Goal: Use online tool/utility: Utilize a website feature to perform a specific function

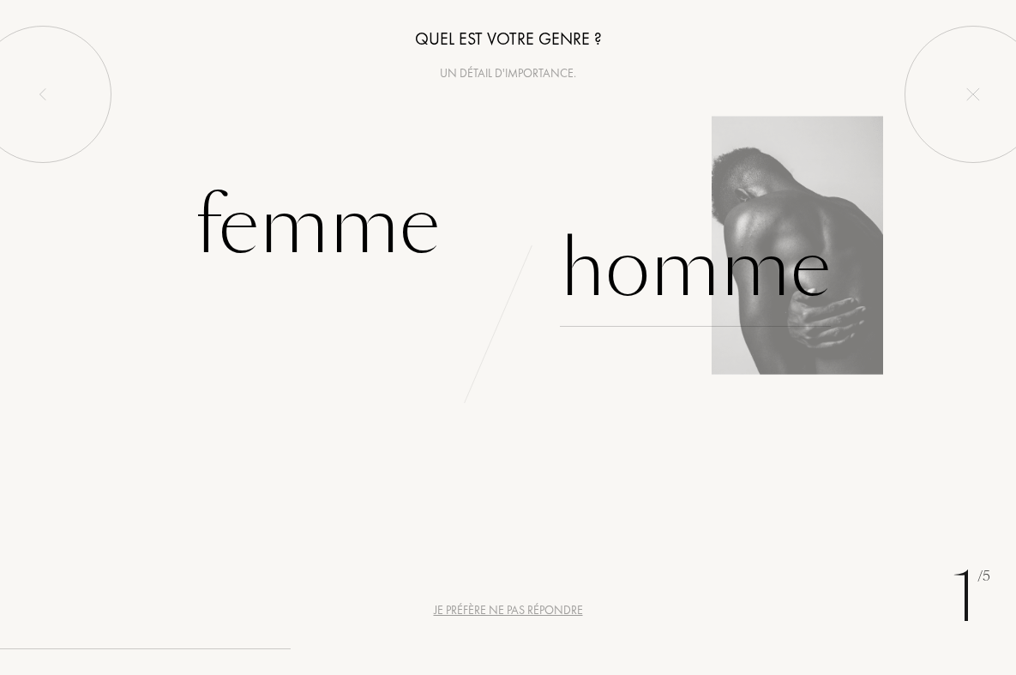
click at [698, 257] on div "Homme" at bounding box center [695, 269] width 271 height 116
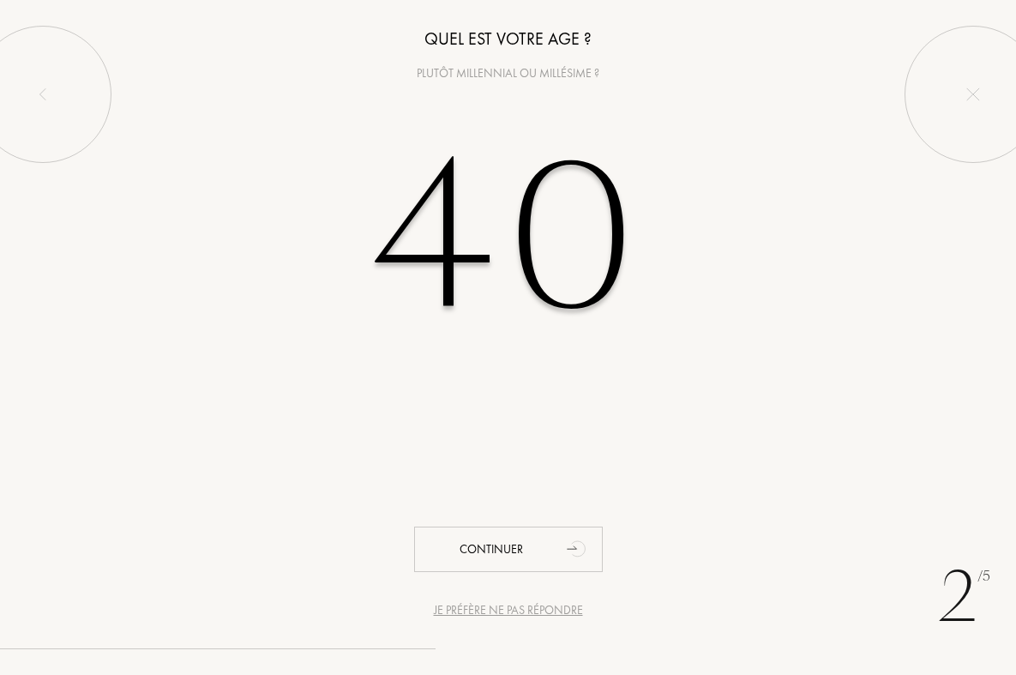
type input "40"
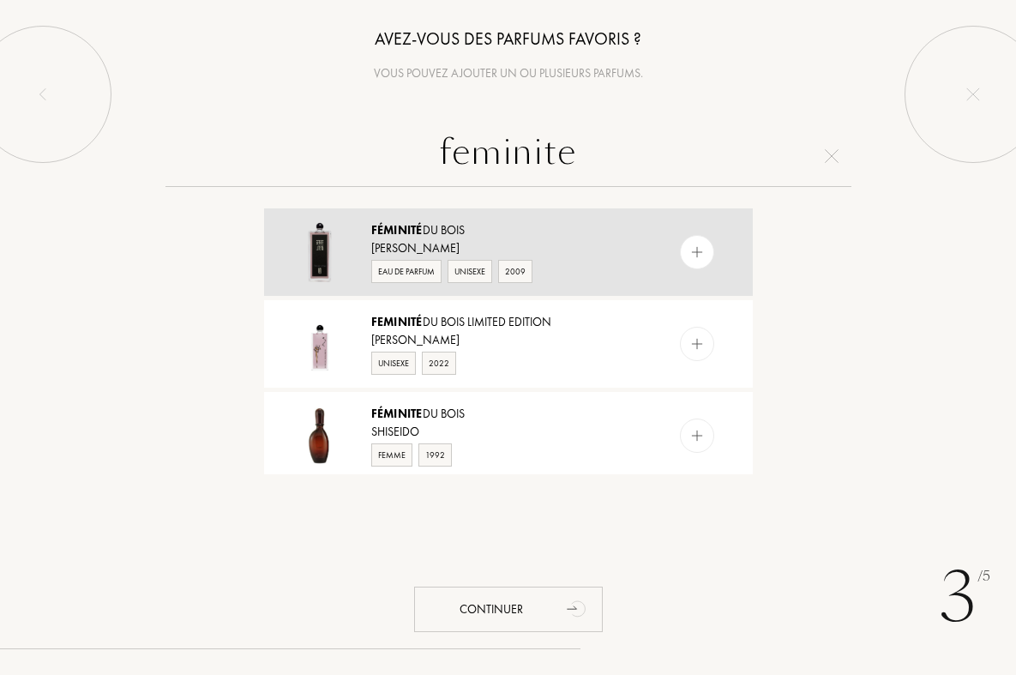
type input "feminite"
click at [694, 260] on img at bounding box center [696, 252] width 16 height 16
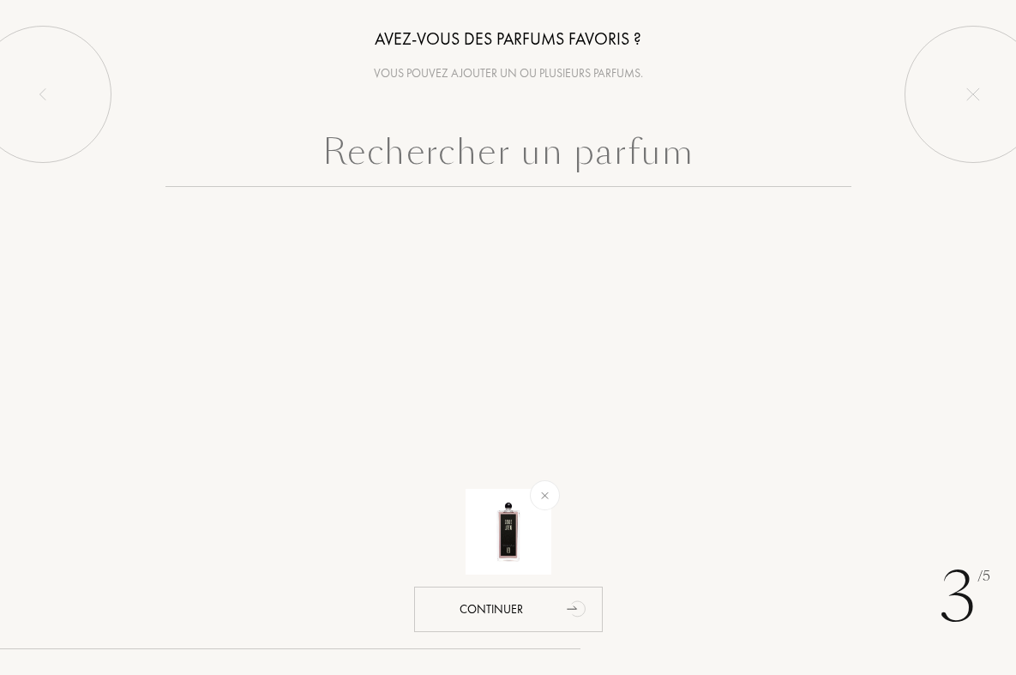
click at [524, 143] on input "text" at bounding box center [508, 156] width 686 height 62
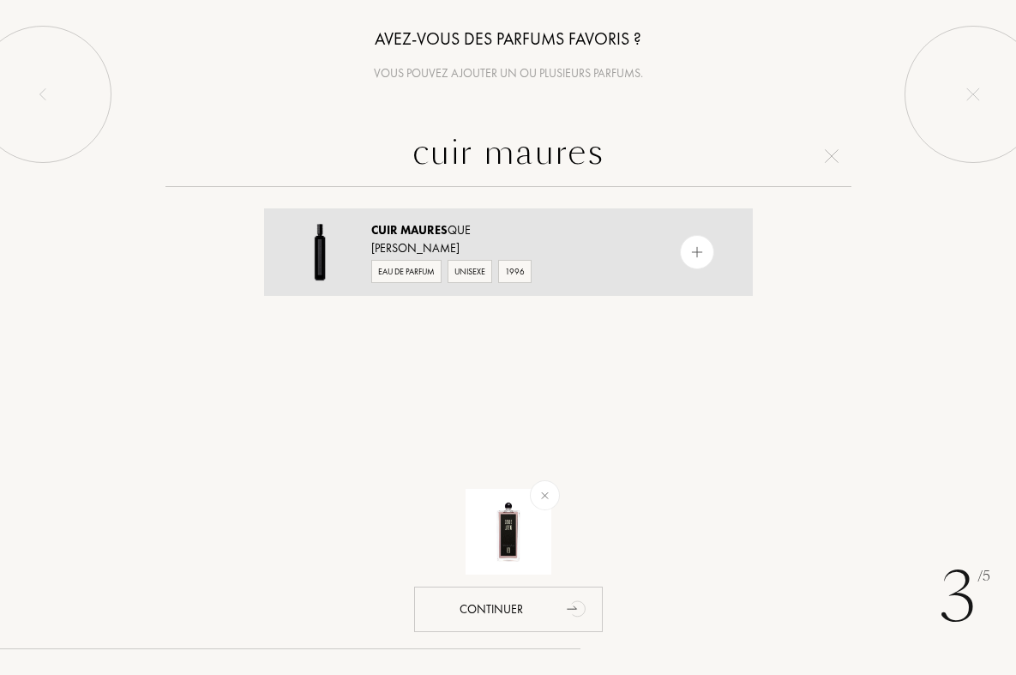
type input "cuir maures"
click at [612, 230] on div "Cuir Maures que" at bounding box center [507, 230] width 273 height 18
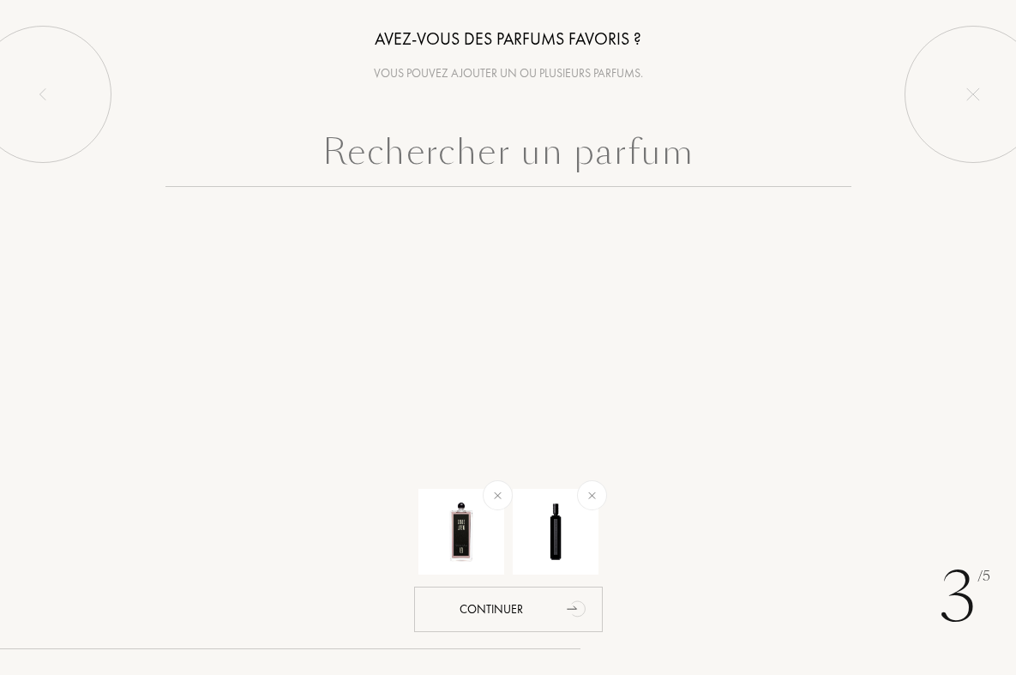
click at [621, 159] on input "text" at bounding box center [508, 156] width 686 height 62
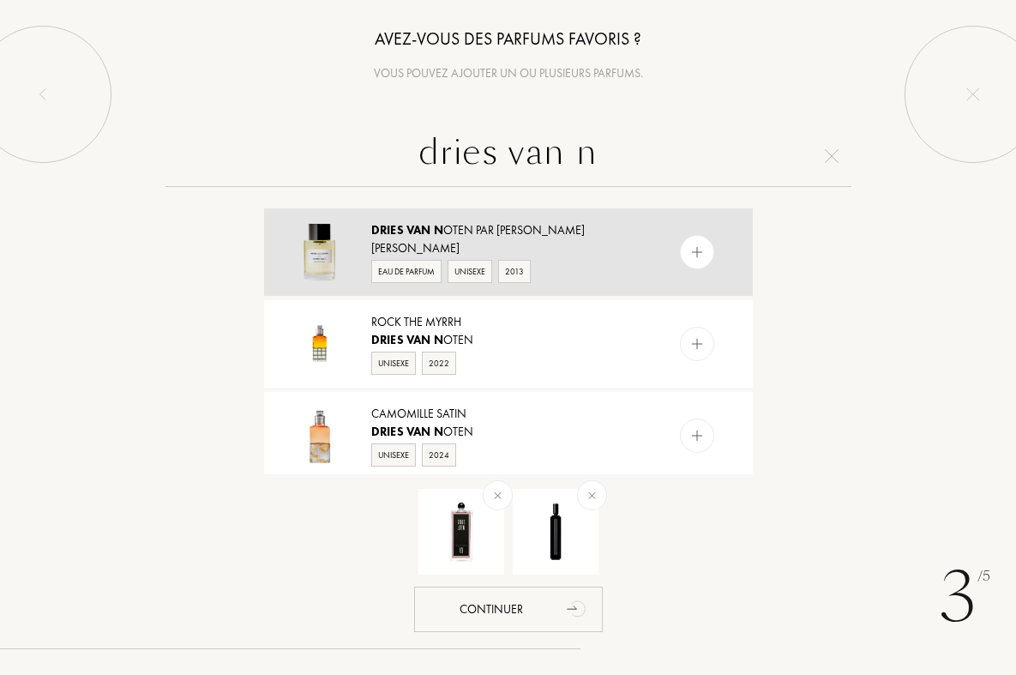
type input "dries van n"
click at [623, 256] on div "Frédéric Malle" at bounding box center [507, 248] width 273 height 18
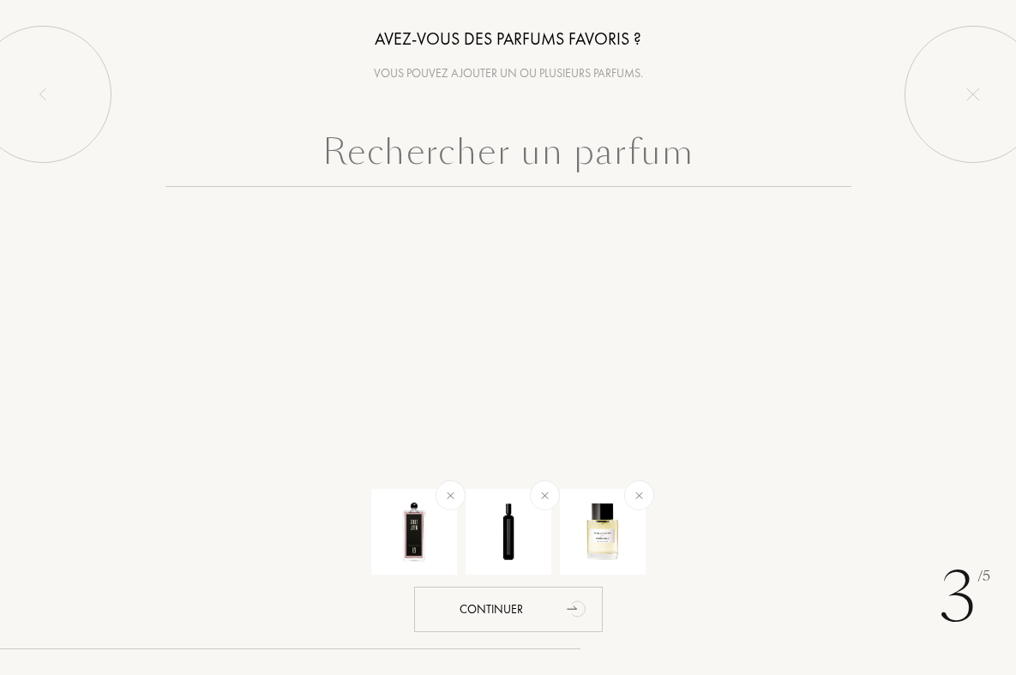
click at [622, 161] on input "text" at bounding box center [508, 156] width 686 height 62
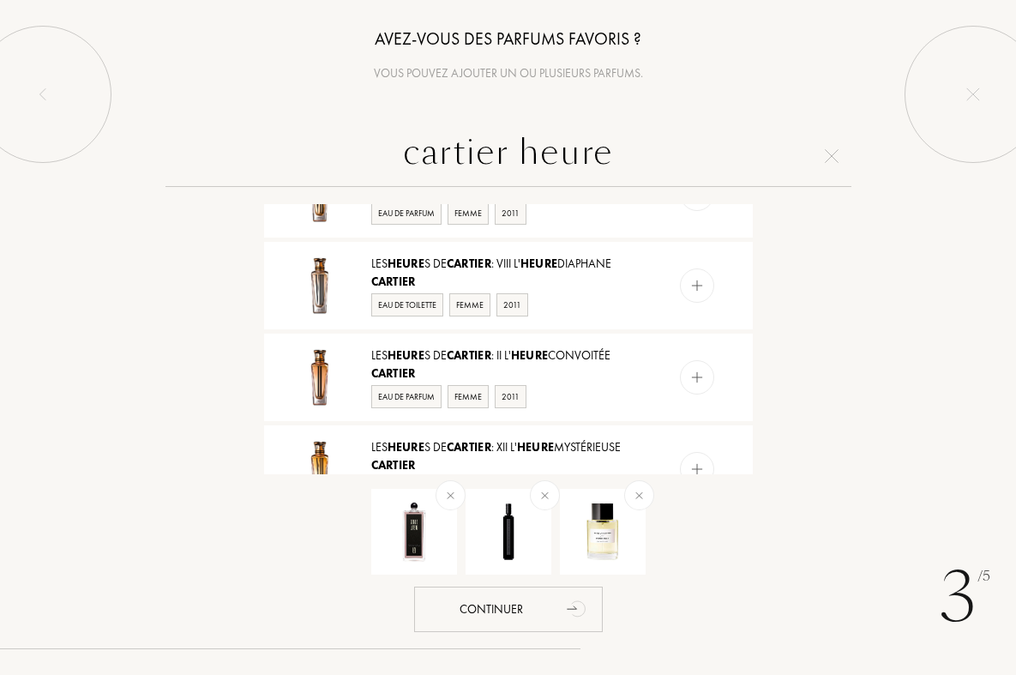
scroll to position [147, 0]
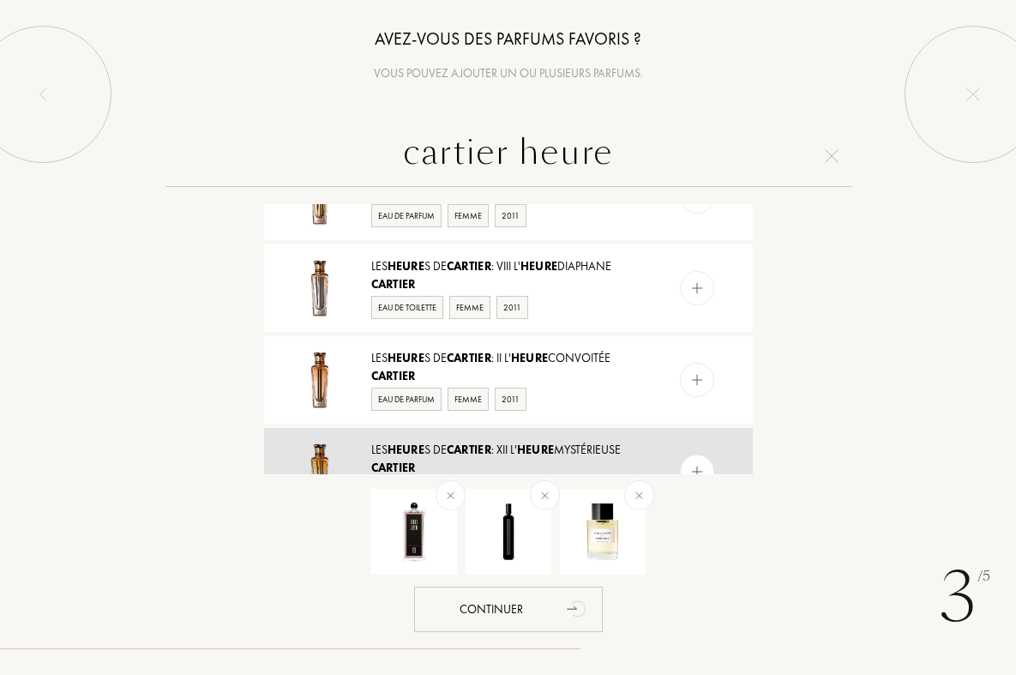
type input "cartier heure"
click at [630, 442] on div "Les Heure s de Cartier : XII L' Heure Mystérieuse" at bounding box center [507, 450] width 273 height 18
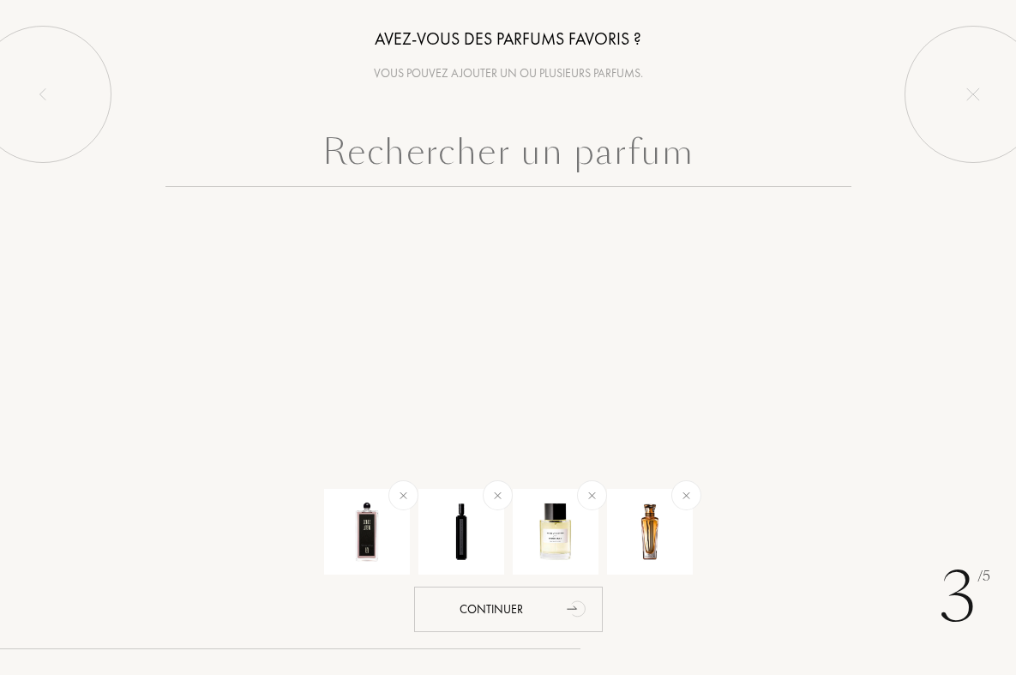
scroll to position [0, 0]
click at [589, 143] on input "text" at bounding box center [508, 156] width 686 height 62
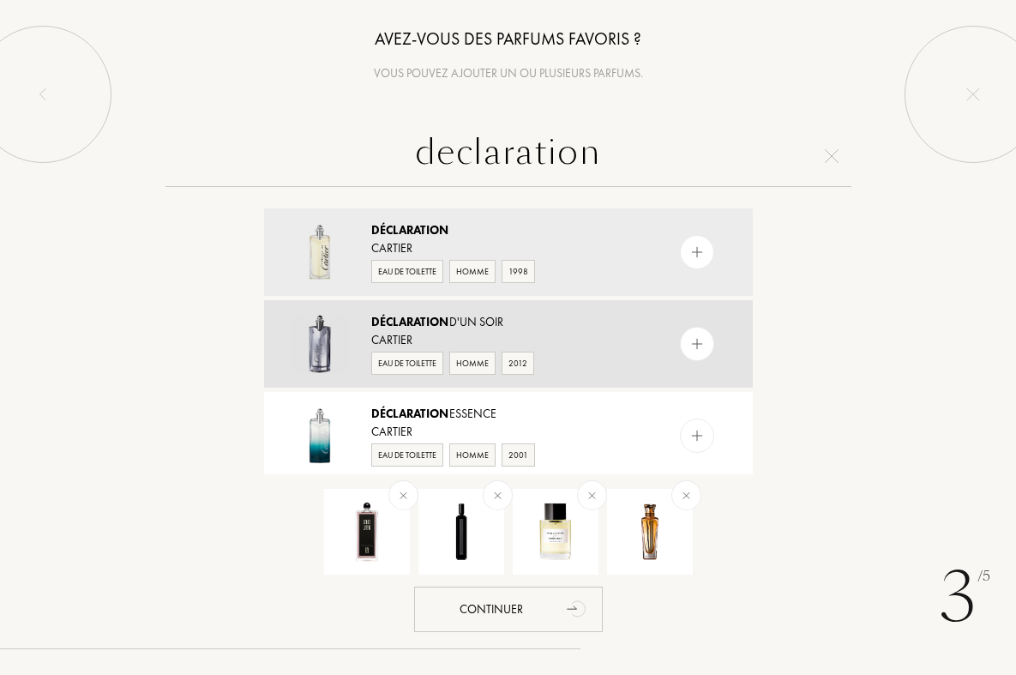
type input "declaration"
click at [592, 329] on div "Déclaration d'Un Soir" at bounding box center [507, 322] width 273 height 18
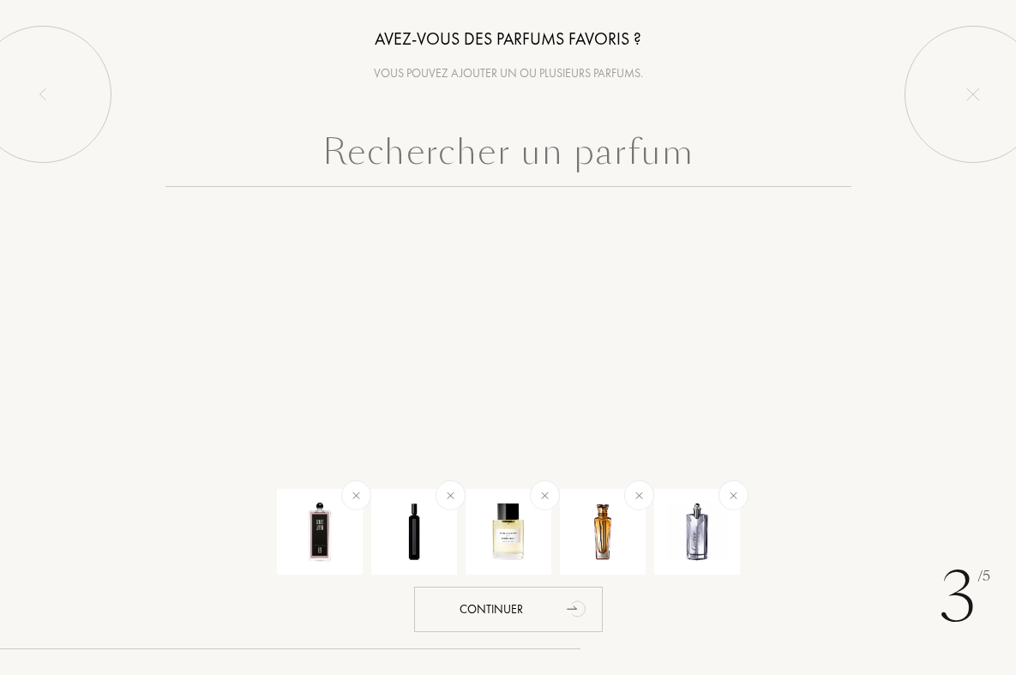
click at [499, 160] on input "text" at bounding box center [508, 156] width 686 height 62
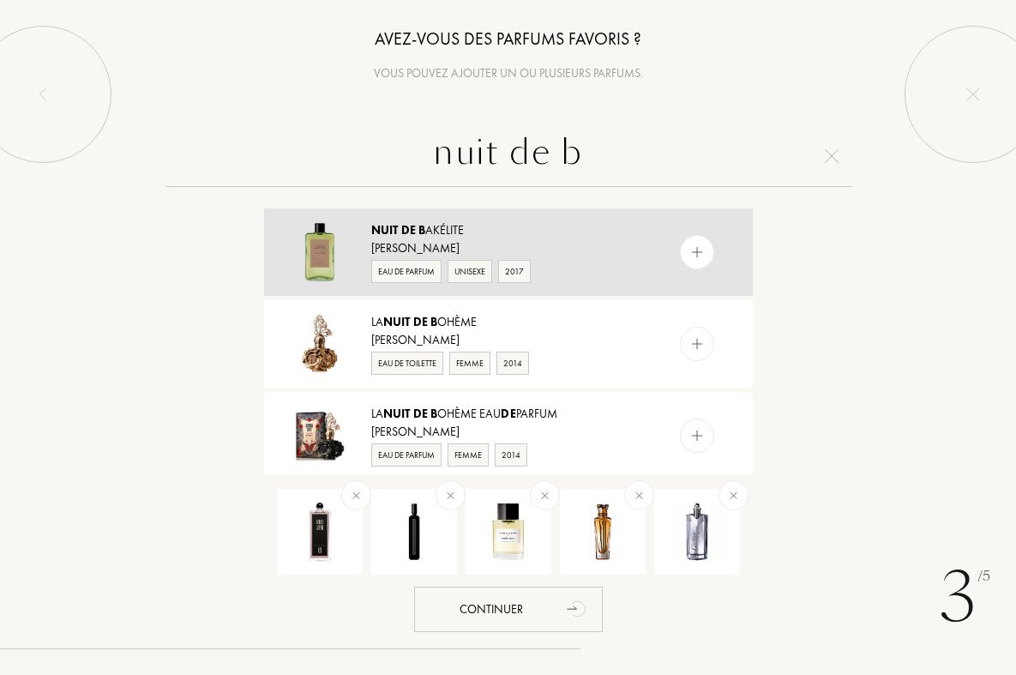
type input "nuit de b"
click at [543, 255] on div "Naomi Goodsir" at bounding box center [507, 248] width 273 height 18
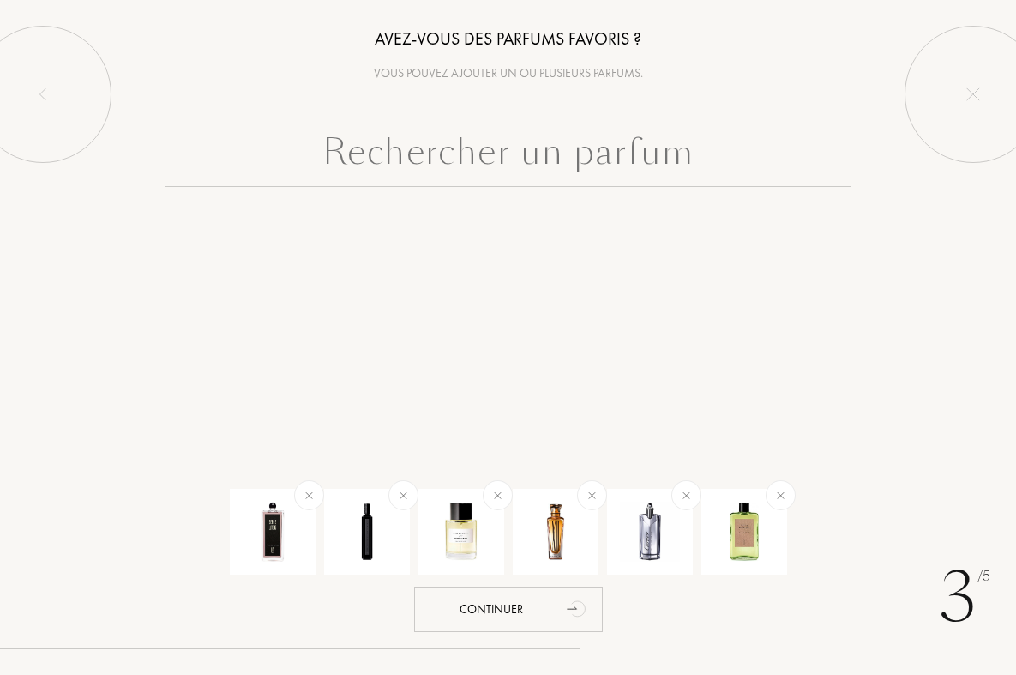
click at [484, 142] on input "text" at bounding box center [508, 156] width 686 height 62
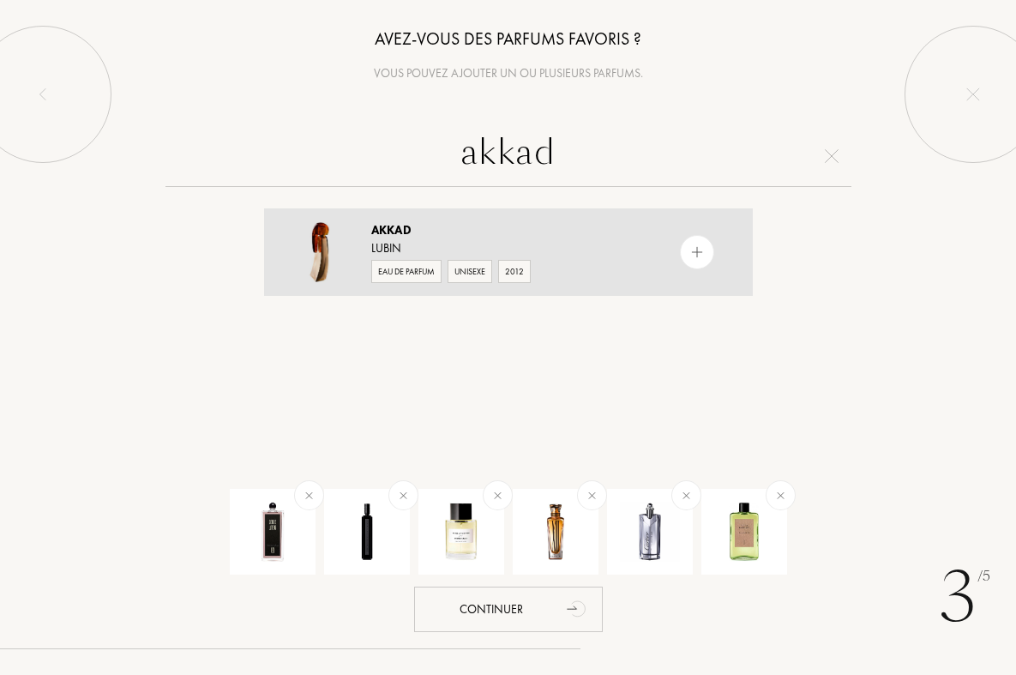
type input "akkad"
click at [556, 235] on div "Akkad" at bounding box center [507, 230] width 273 height 18
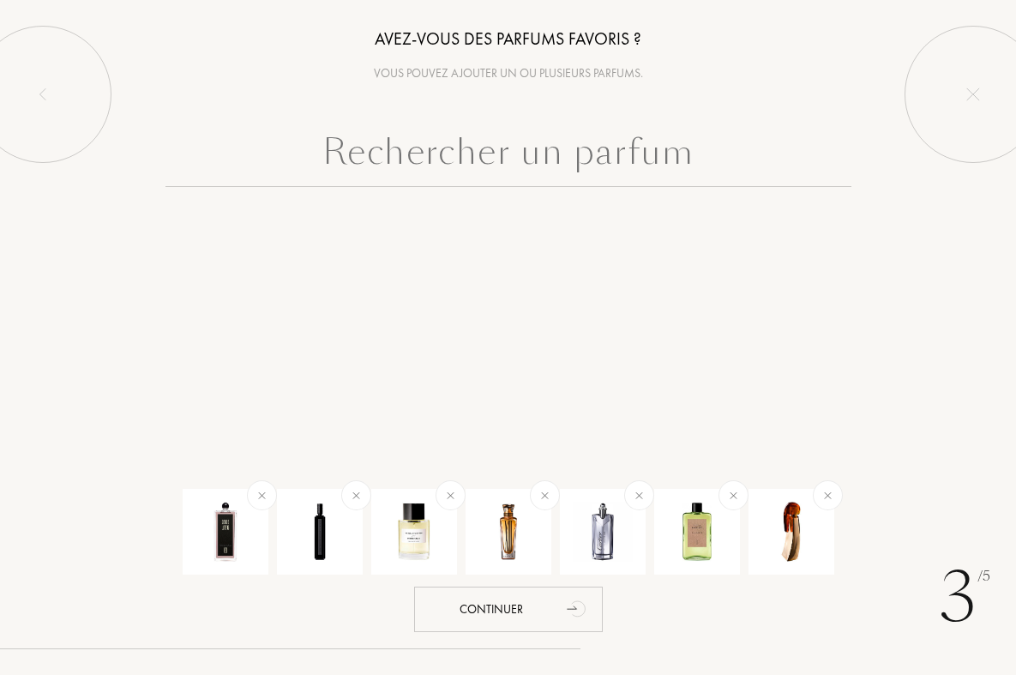
click at [444, 138] on input "text" at bounding box center [508, 156] width 686 height 62
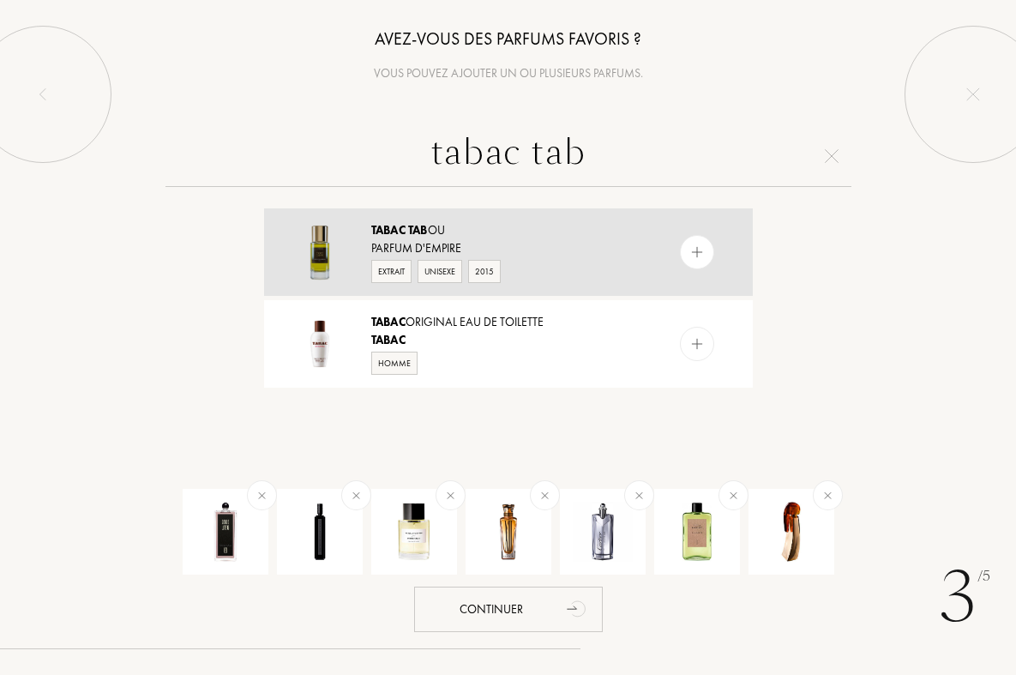
type input "tabac tab"
click at [539, 249] on div "Parfum d'Empire" at bounding box center [507, 248] width 273 height 18
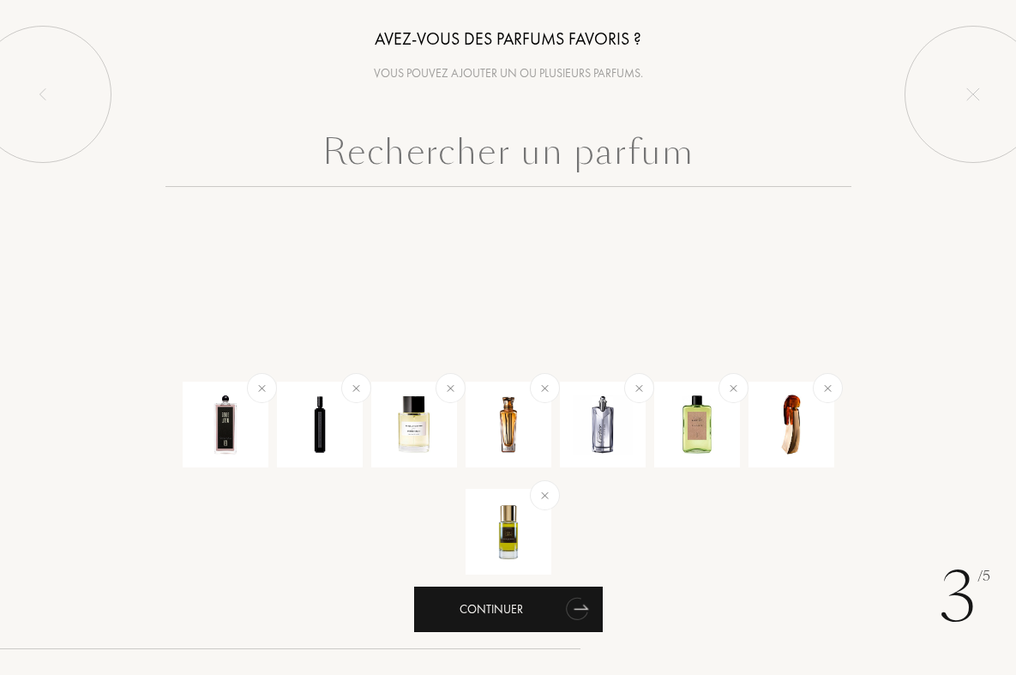
click at [552, 619] on div "Continuer" at bounding box center [508, 608] width 189 height 45
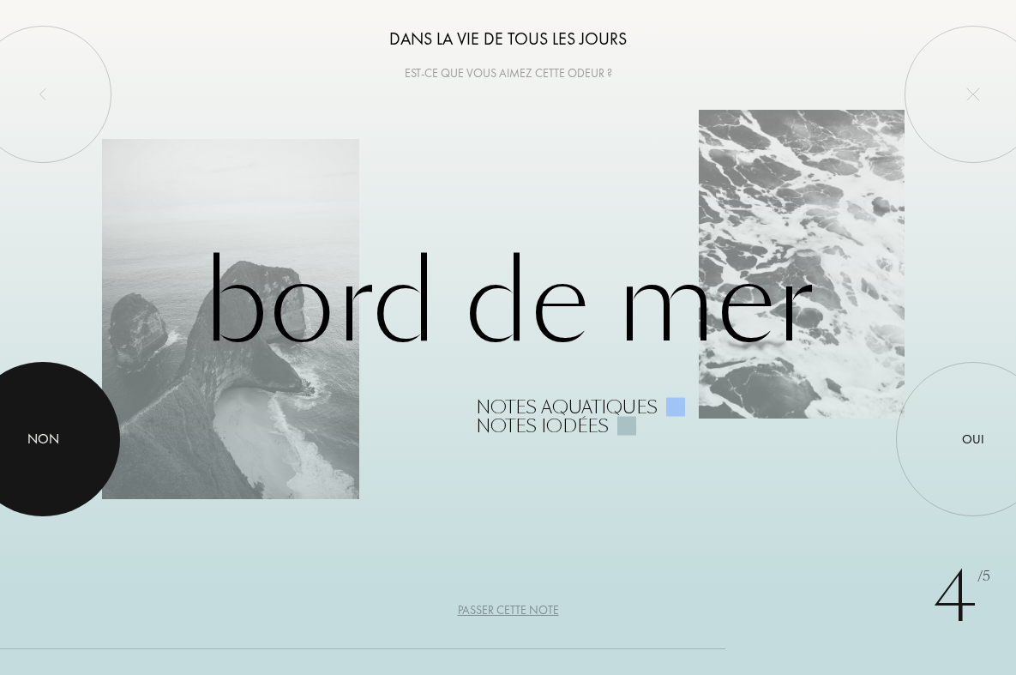
click at [49, 456] on div at bounding box center [43, 439] width 154 height 154
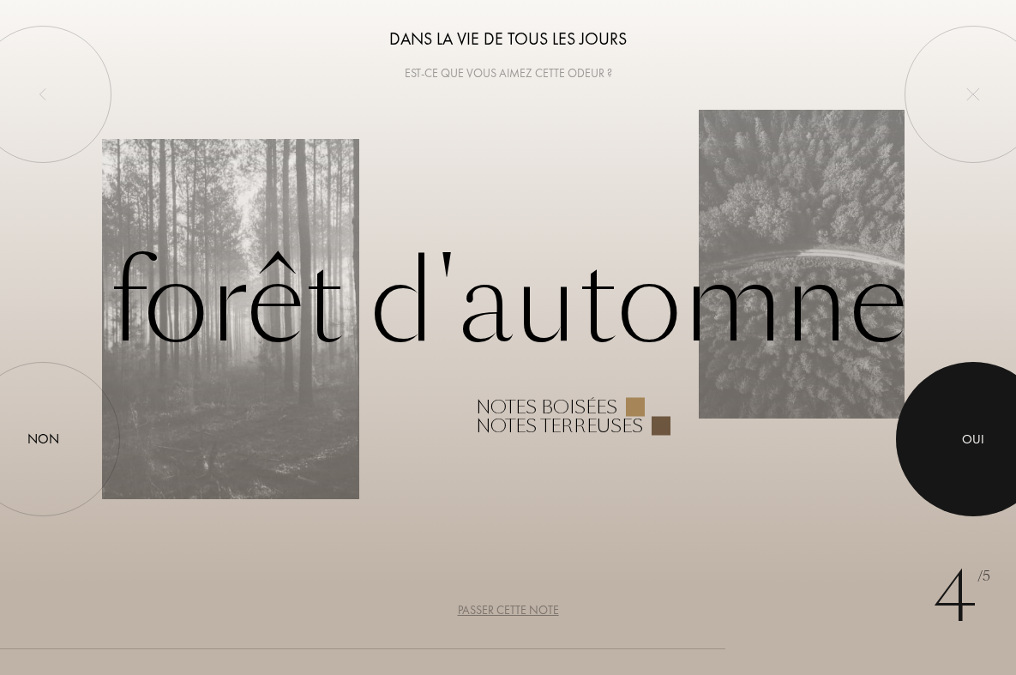
click at [956, 415] on div at bounding box center [973, 439] width 154 height 154
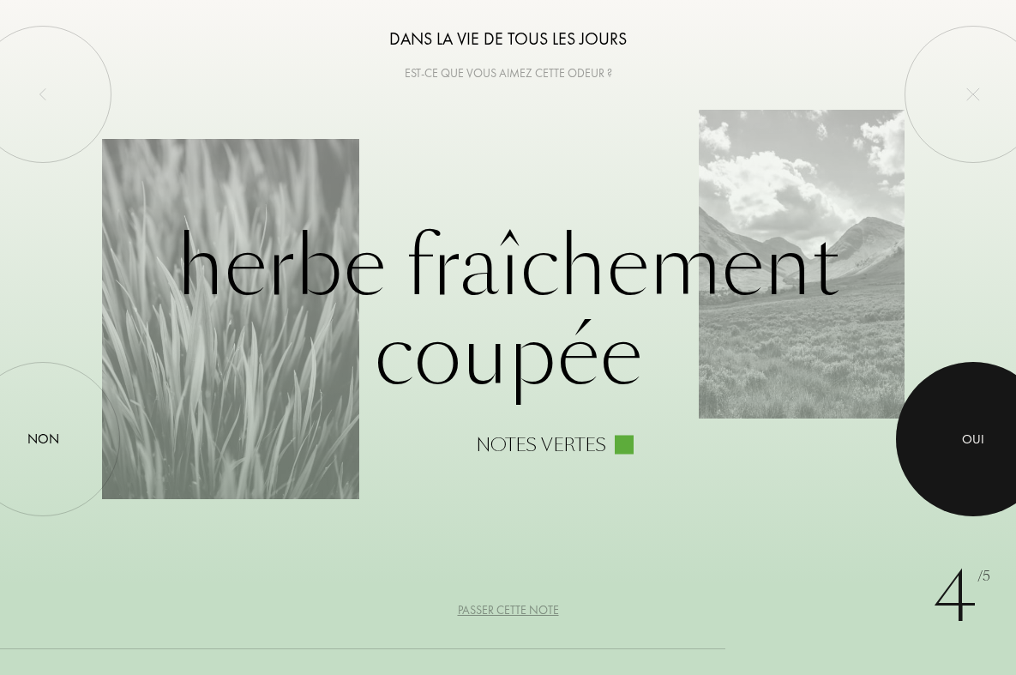
click at [956, 415] on div at bounding box center [973, 439] width 154 height 154
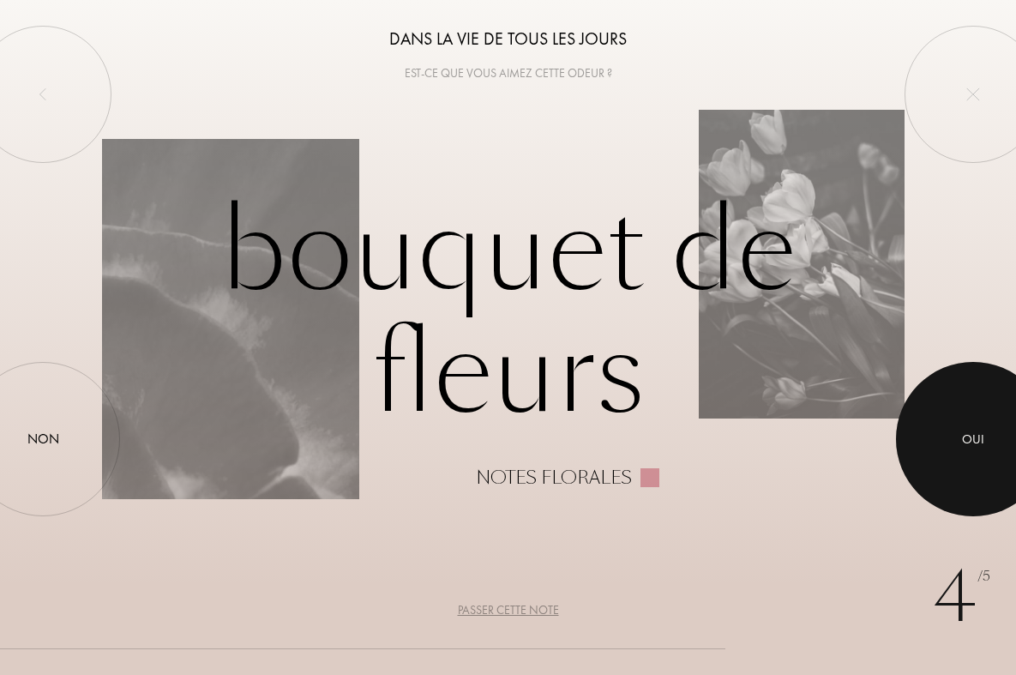
click at [956, 415] on div at bounding box center [973, 439] width 154 height 154
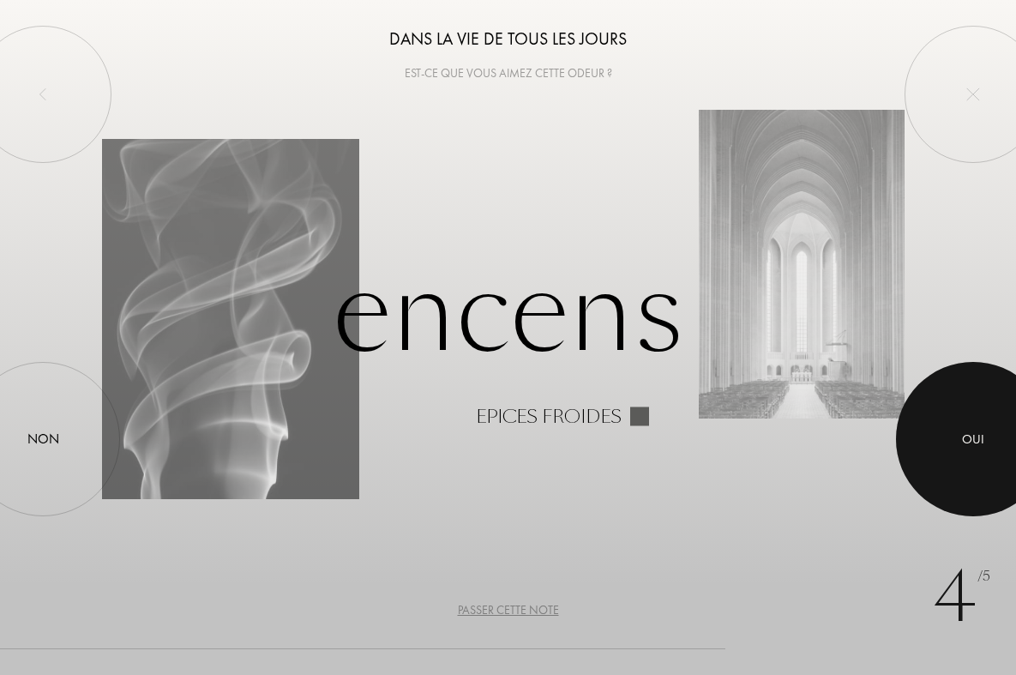
click at [956, 415] on div at bounding box center [973, 439] width 154 height 154
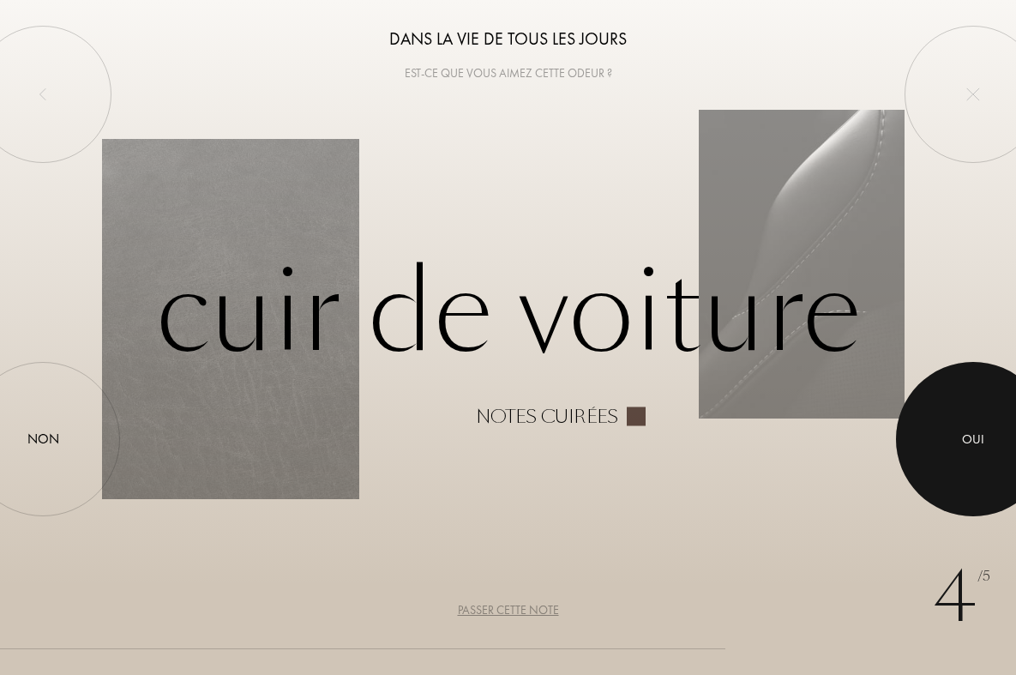
click at [956, 415] on div at bounding box center [973, 439] width 154 height 154
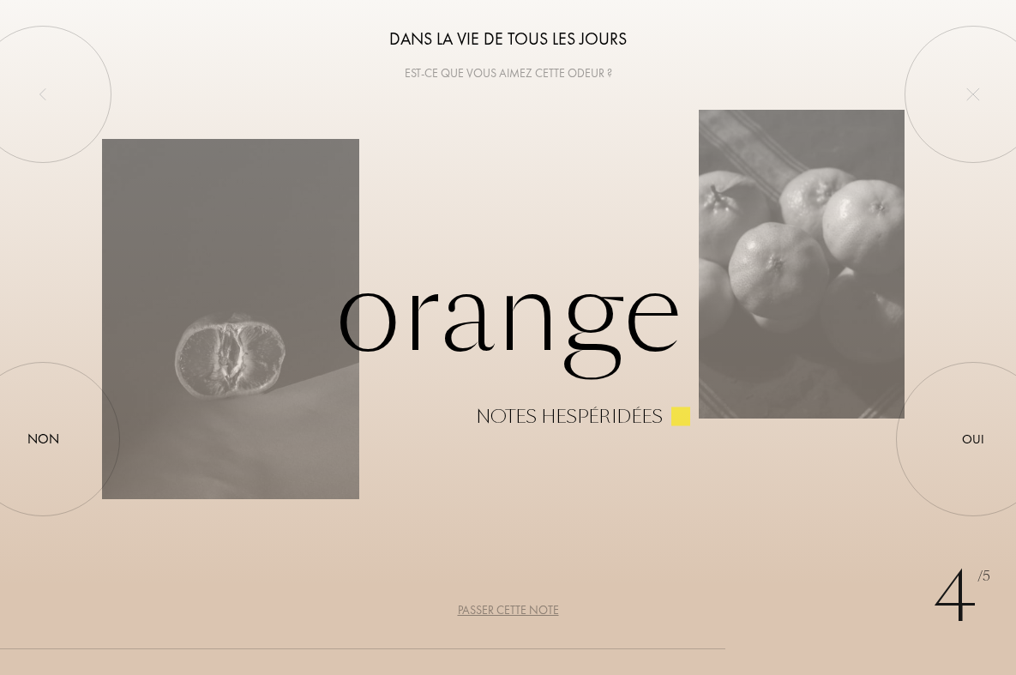
click at [504, 620] on div "4 /5 Dans la vie de tous les jours Est-ce que vous aimez cette odeur ? Orange N…" at bounding box center [508, 337] width 1016 height 675
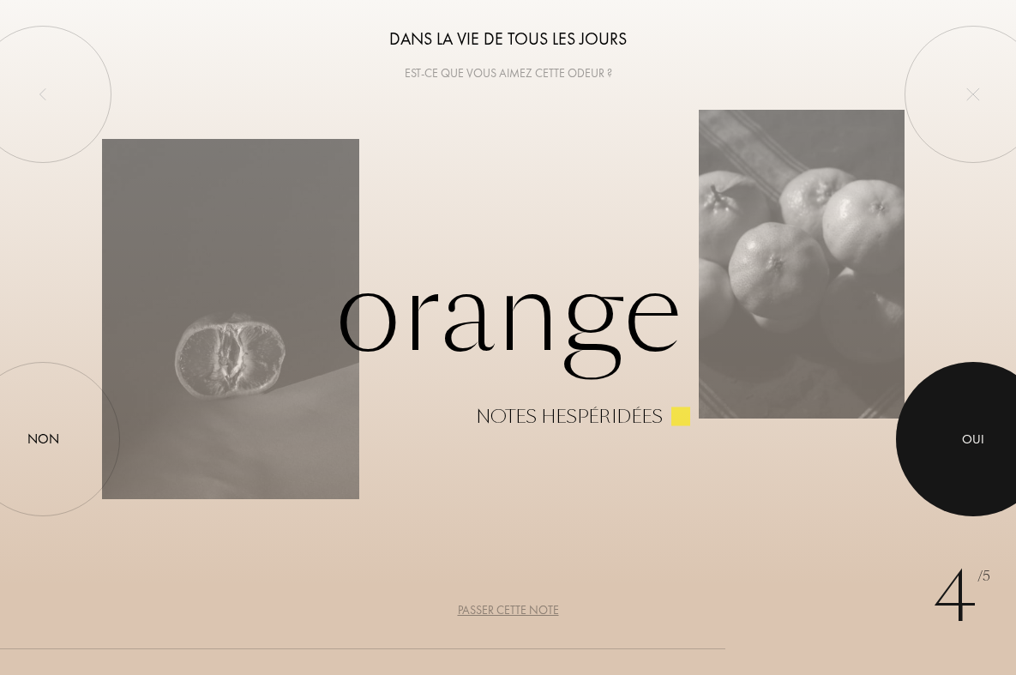
click at [976, 456] on div at bounding box center [973, 439] width 154 height 154
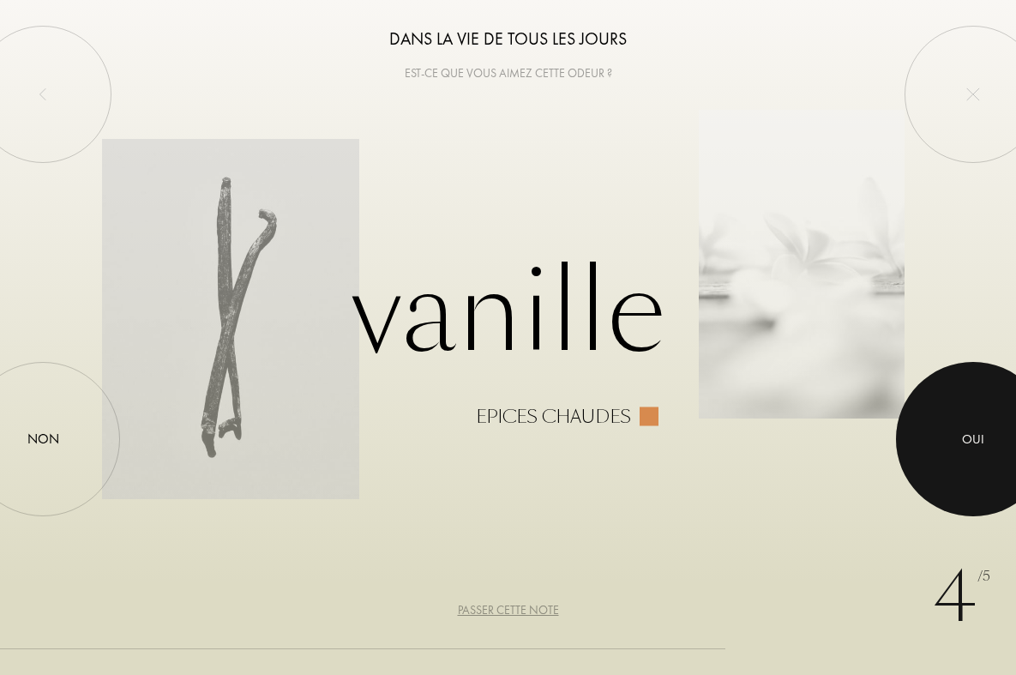
click at [976, 456] on div at bounding box center [973, 439] width 154 height 154
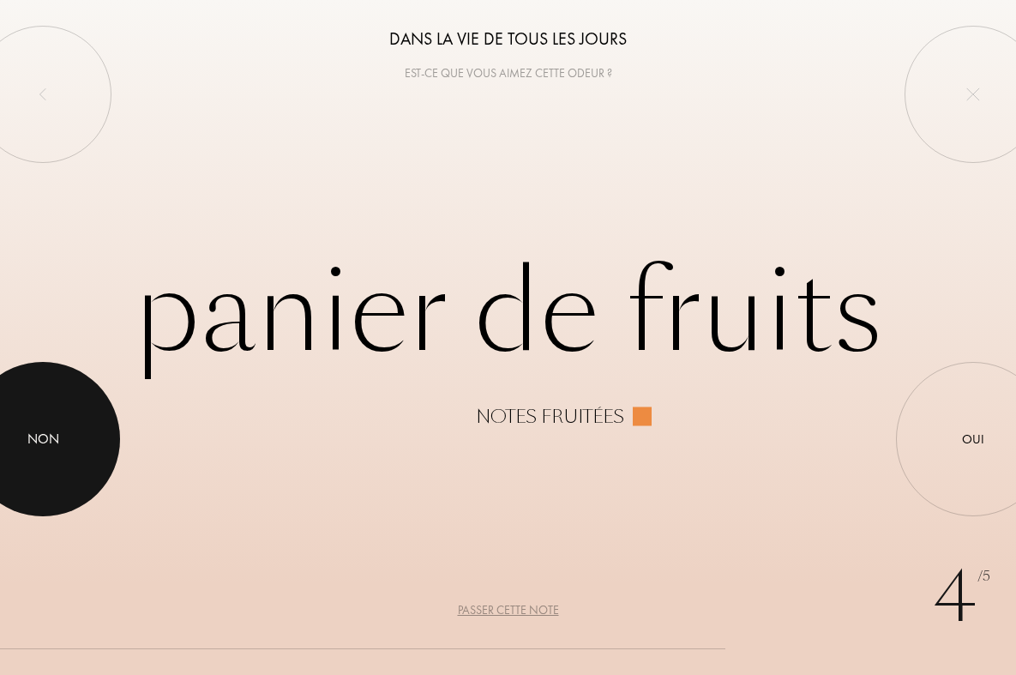
click at [53, 423] on div at bounding box center [43, 439] width 154 height 154
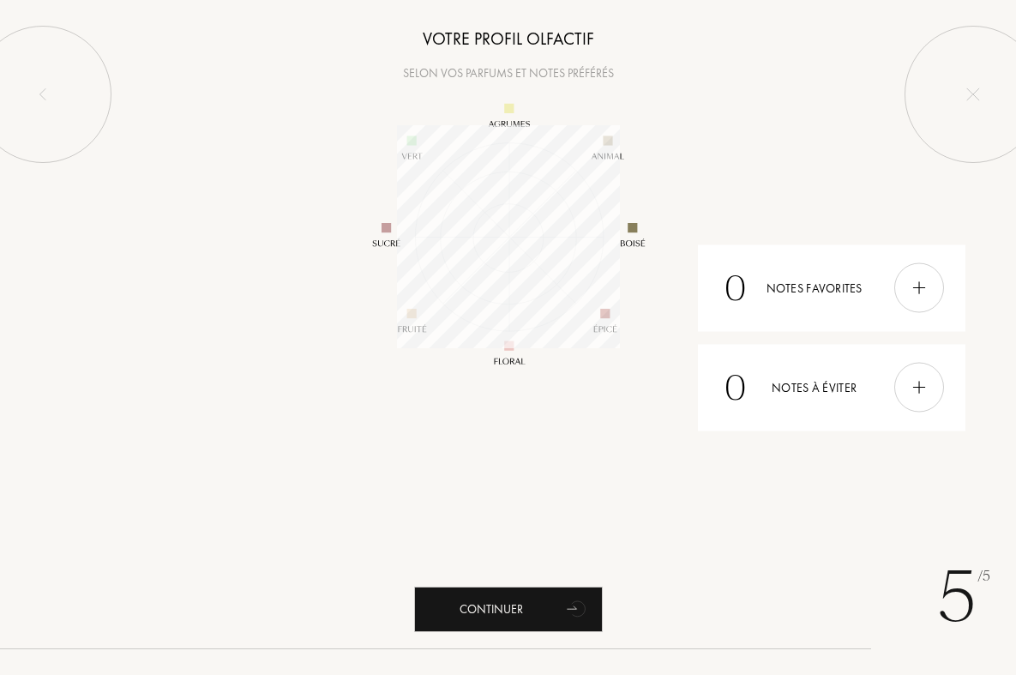
scroll to position [223, 223]
click at [910, 281] on img at bounding box center [919, 288] width 19 height 19
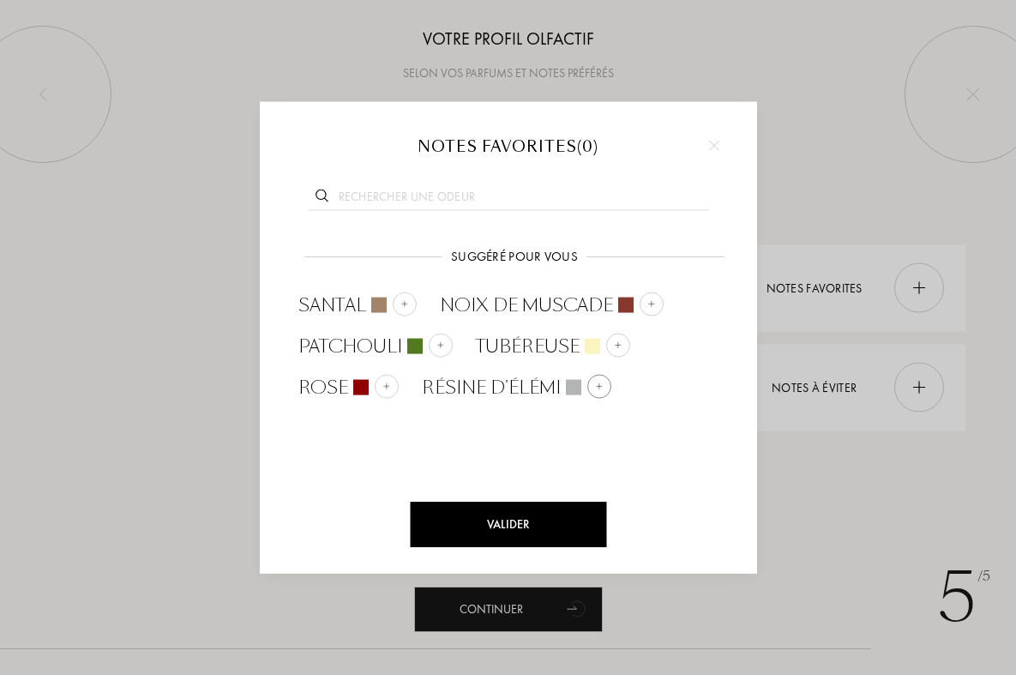
click at [533, 374] on span "Résine d'élémi" at bounding box center [491, 387] width 139 height 26
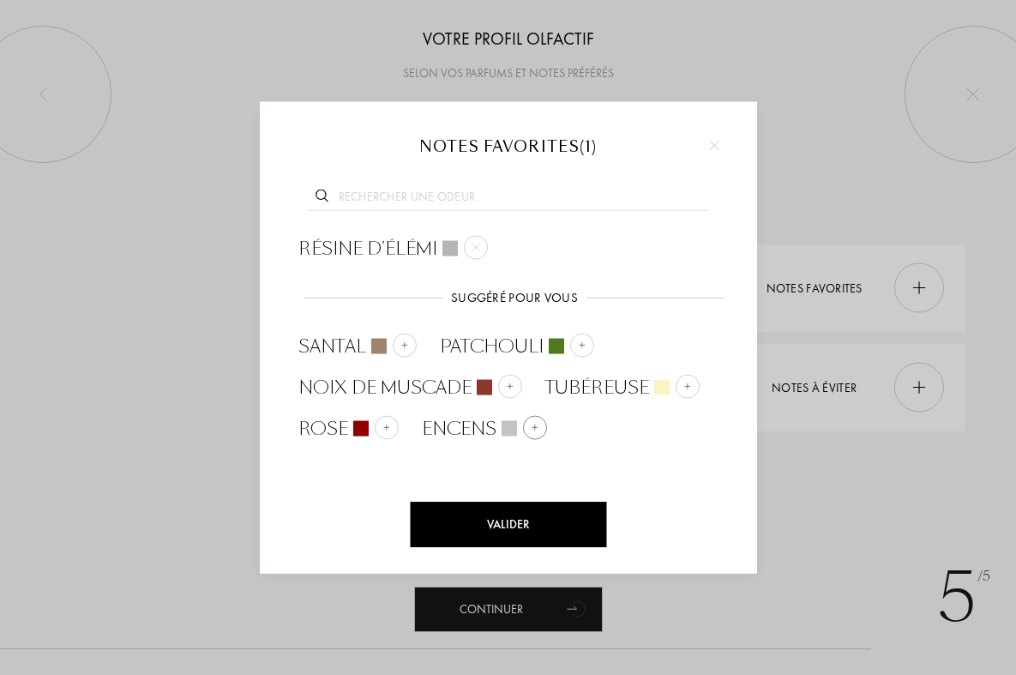
click at [460, 431] on span "Encens" at bounding box center [459, 428] width 75 height 26
click at [503, 344] on span "Patchouli" at bounding box center [492, 346] width 104 height 26
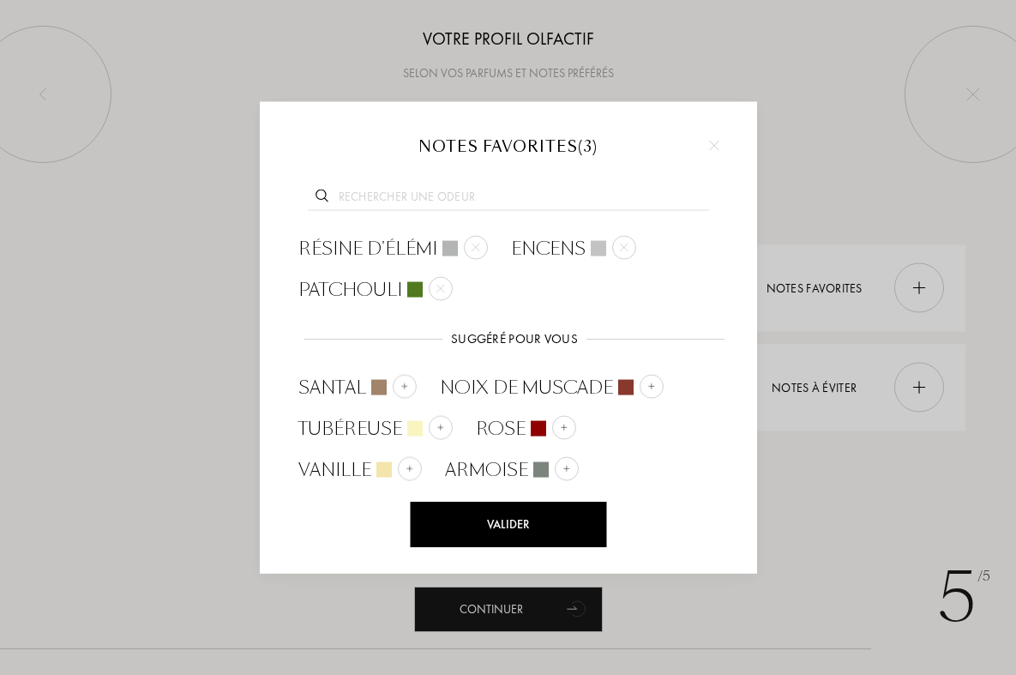
click at [523, 514] on div "Valider" at bounding box center [508, 524] width 196 height 45
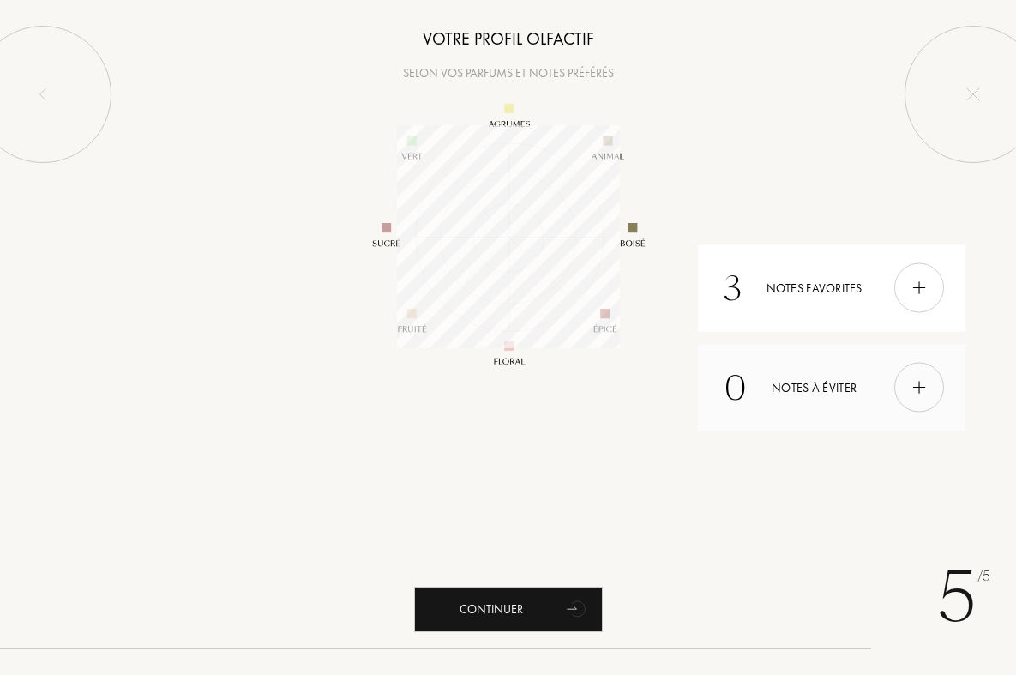
click at [904, 382] on div at bounding box center [919, 388] width 50 height 50
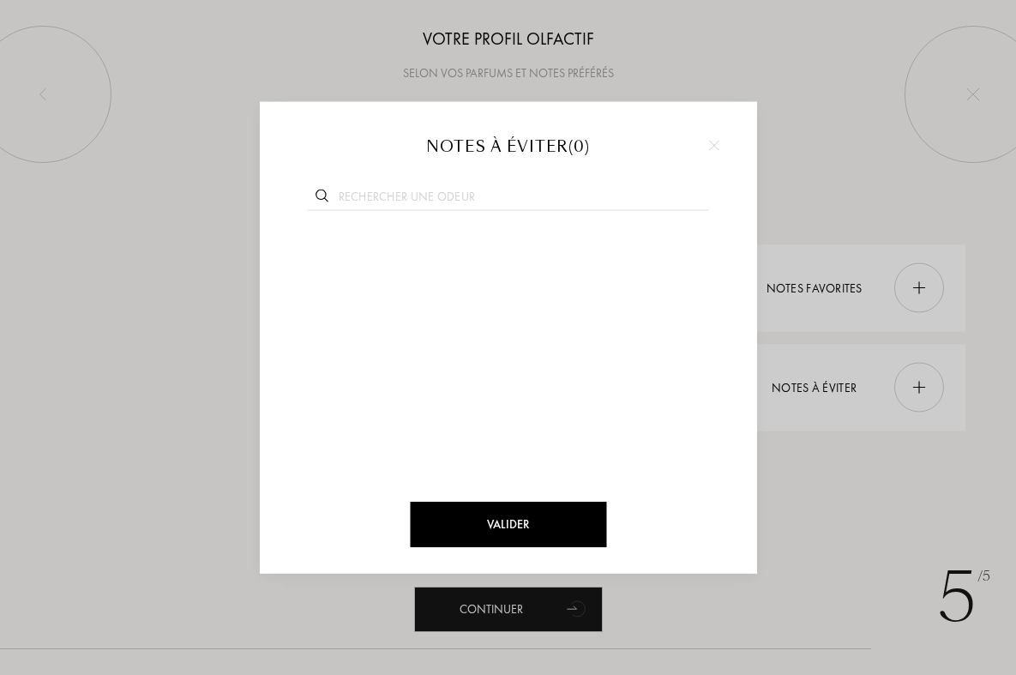
click at [380, 205] on input "text" at bounding box center [508, 199] width 401 height 23
type input "aquati"
click at [395, 261] on div "Notes aquatiques" at bounding box center [412, 248] width 255 height 41
click at [438, 198] on input "text" at bounding box center [508, 199] width 401 height 23
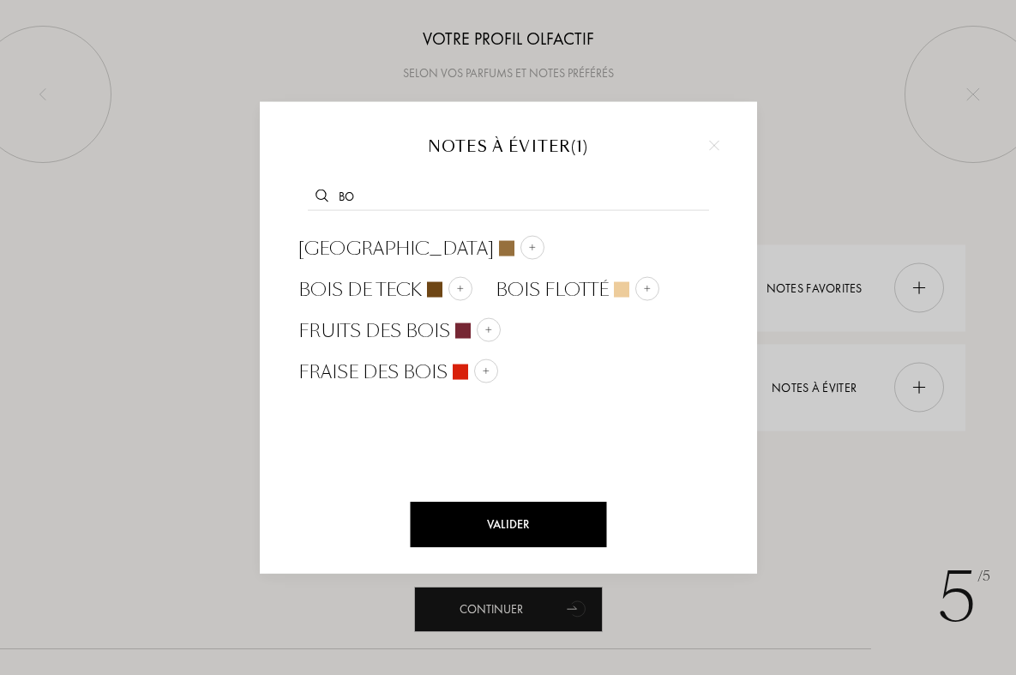
type input "b"
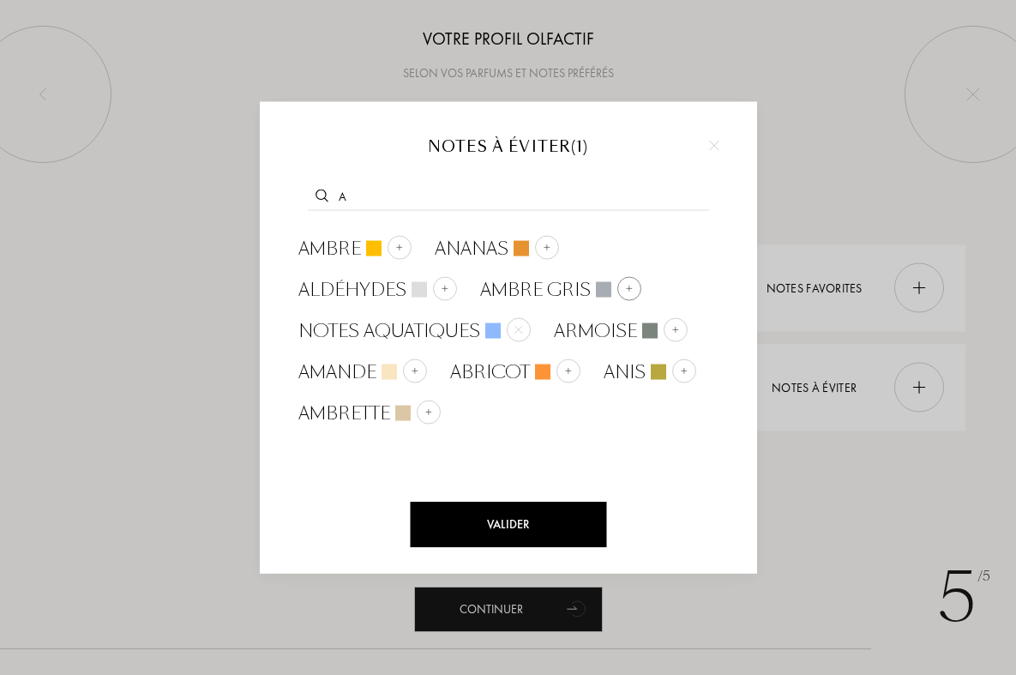
type input "a"
click at [529, 302] on span "Ambre gris" at bounding box center [535, 290] width 111 height 26
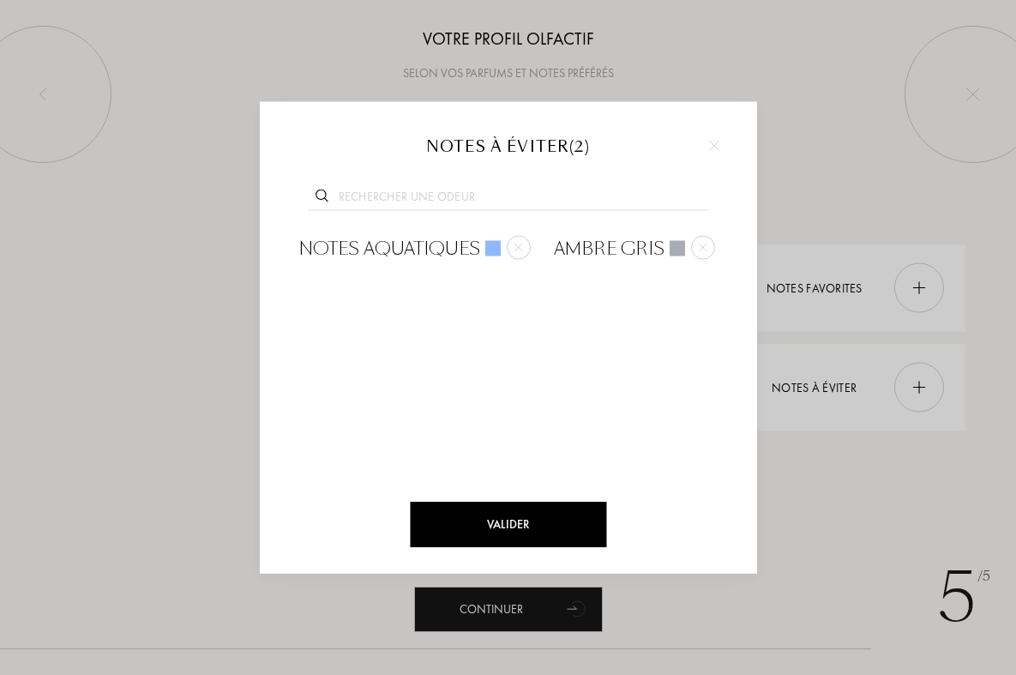
click at [403, 190] on input "text" at bounding box center [508, 199] width 401 height 23
type input "b"
type input "c"
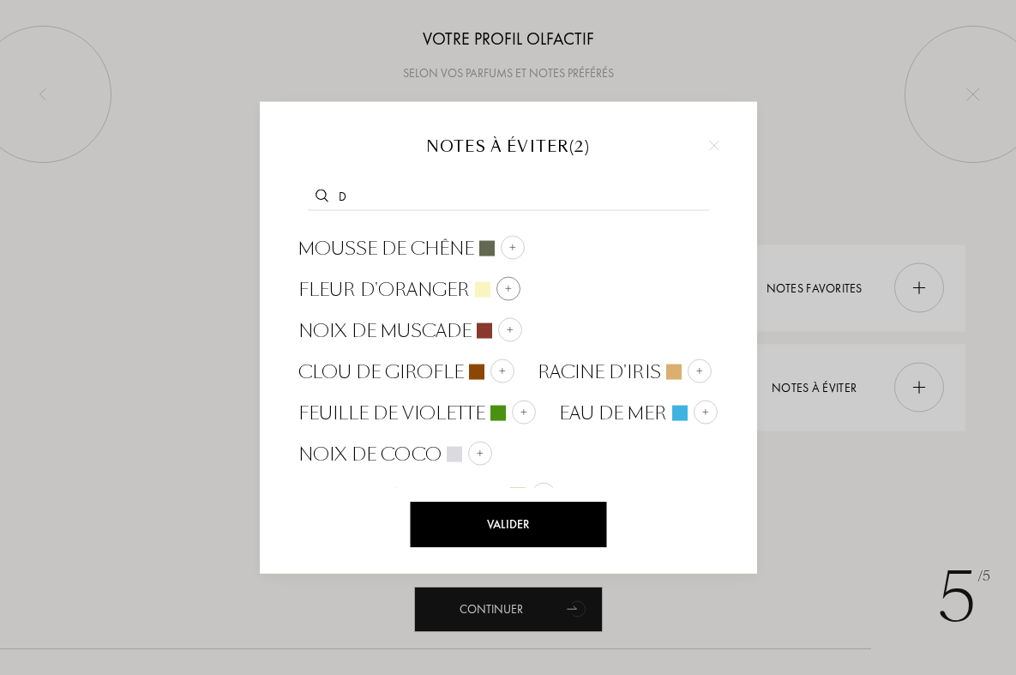
type input "d"
click at [418, 288] on span "Fleur d'oranger" at bounding box center [383, 290] width 171 height 26
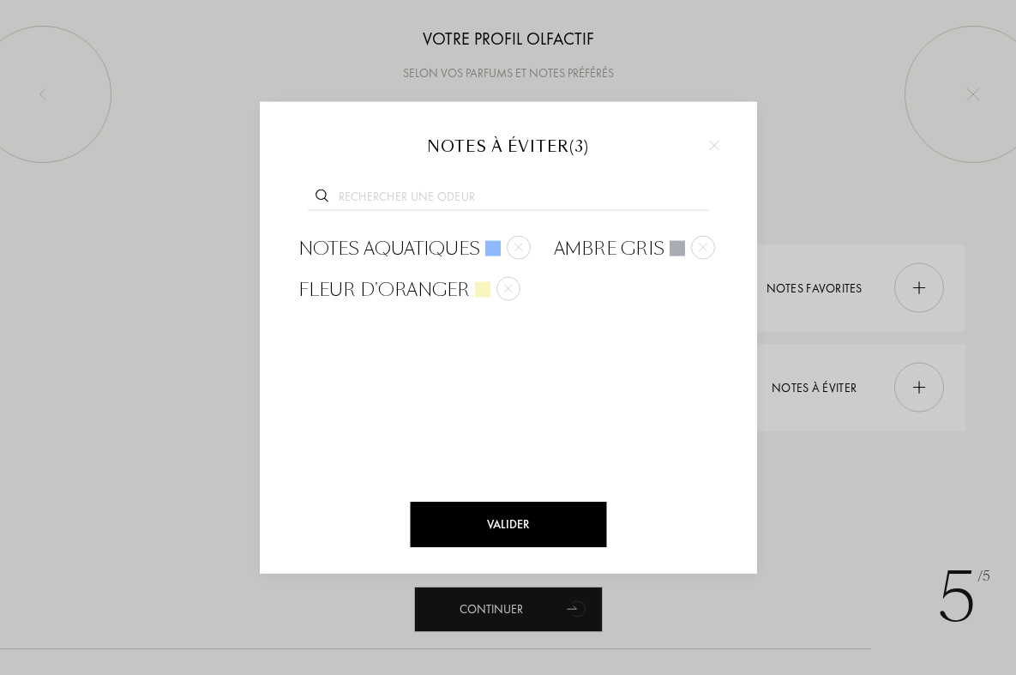
click at [536, 523] on div "Valider" at bounding box center [508, 524] width 196 height 45
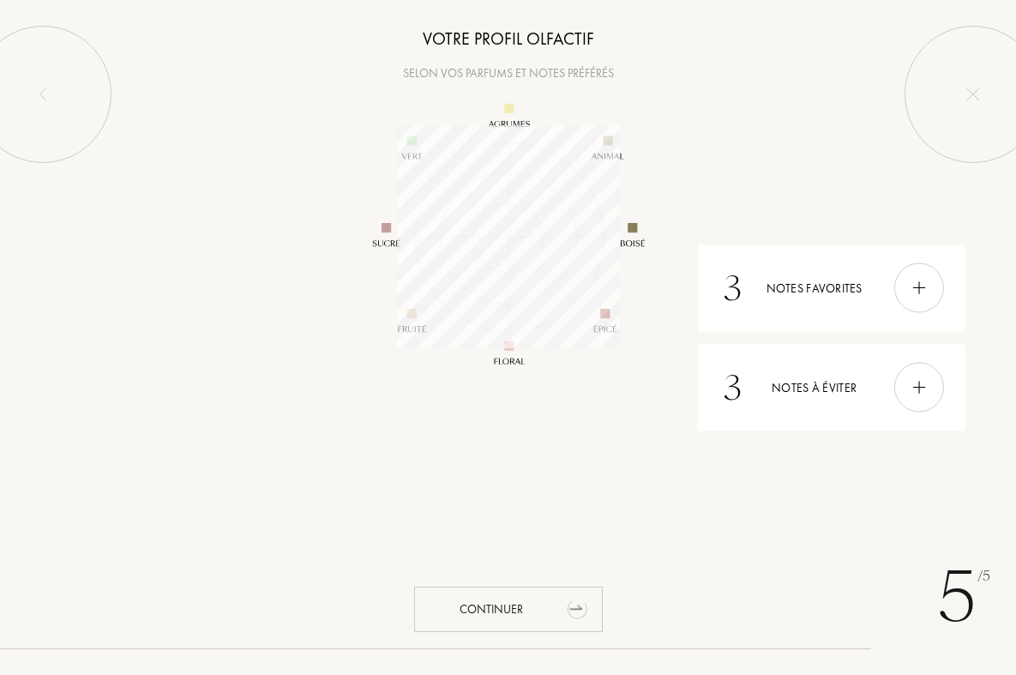
click at [508, 613] on div "Continuer" at bounding box center [508, 608] width 189 height 45
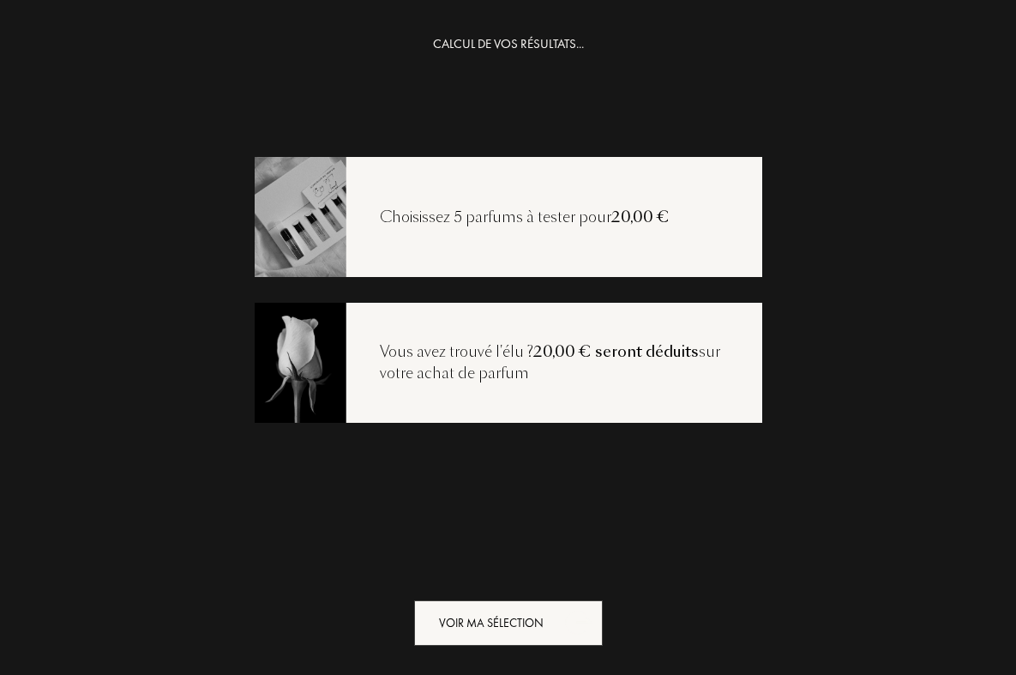
click at [508, 613] on div "Voir ma sélection" at bounding box center [508, 622] width 189 height 45
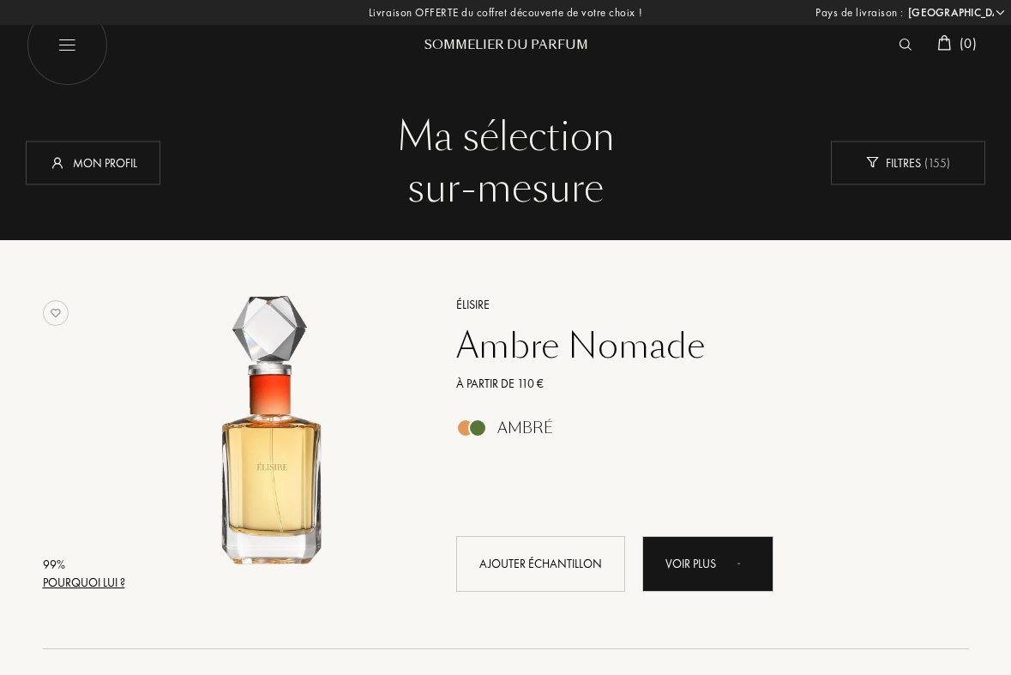
select select "FR"
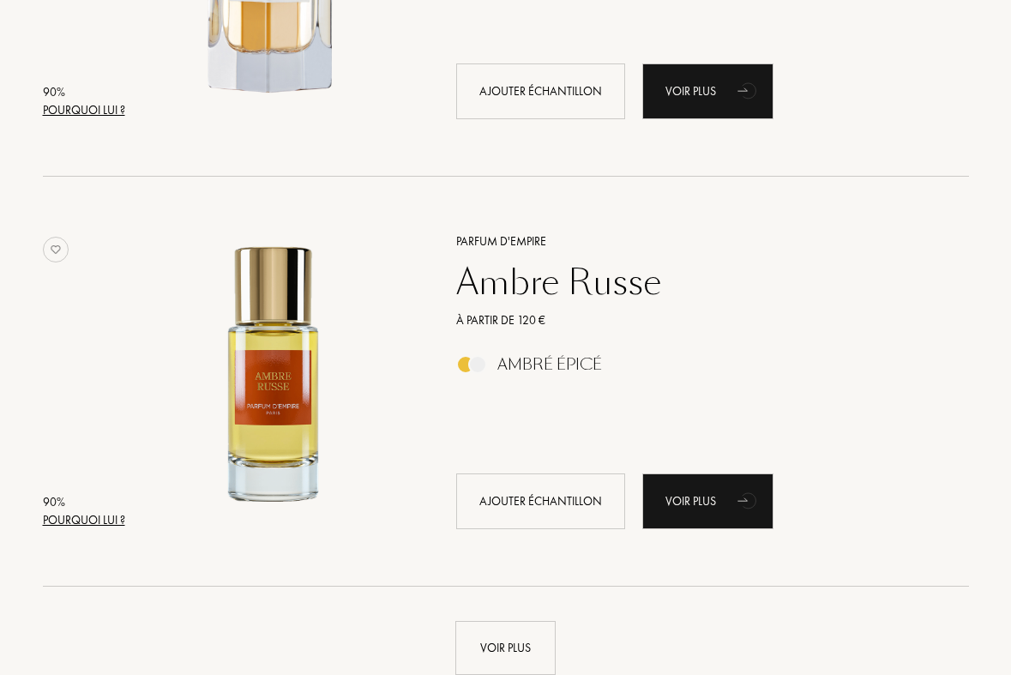
scroll to position [3941, 0]
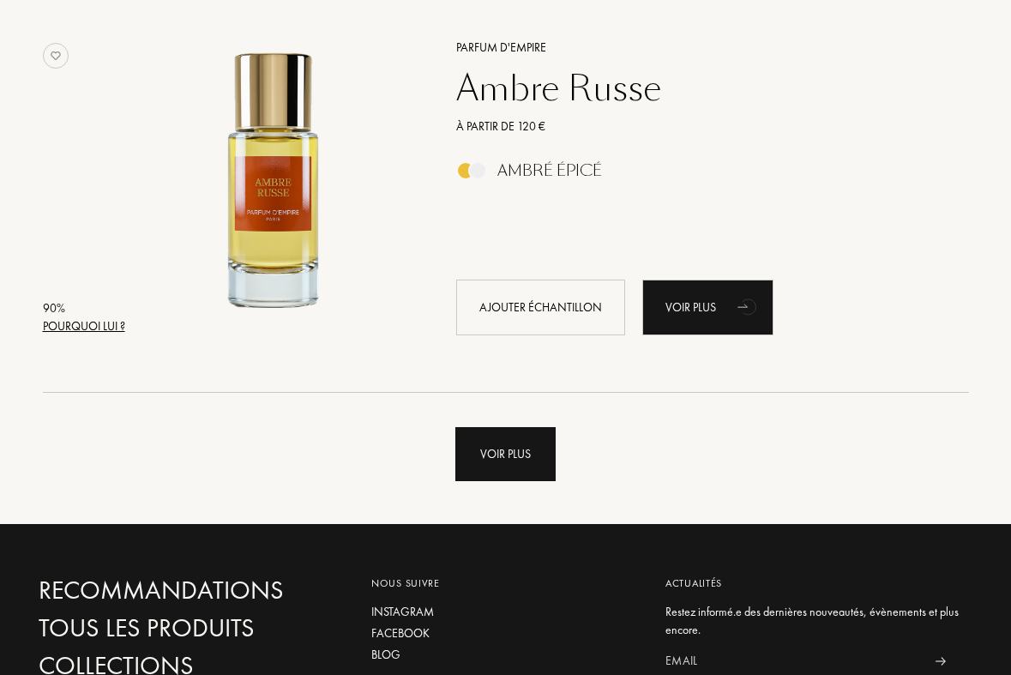
click at [493, 466] on div "Voir plus" at bounding box center [505, 454] width 100 height 54
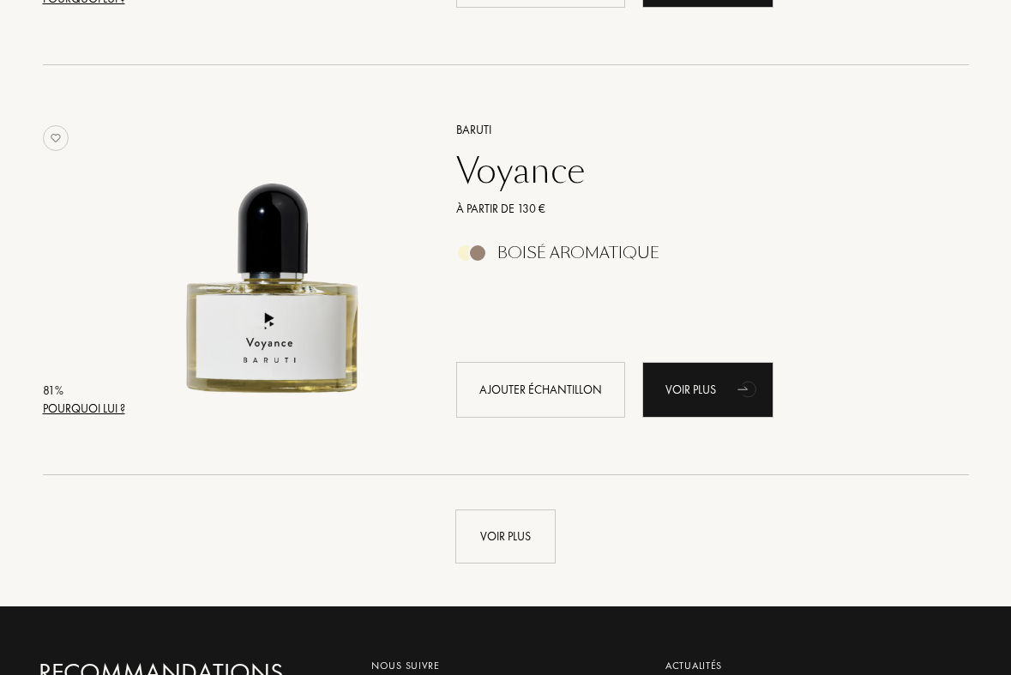
scroll to position [7967, 0]
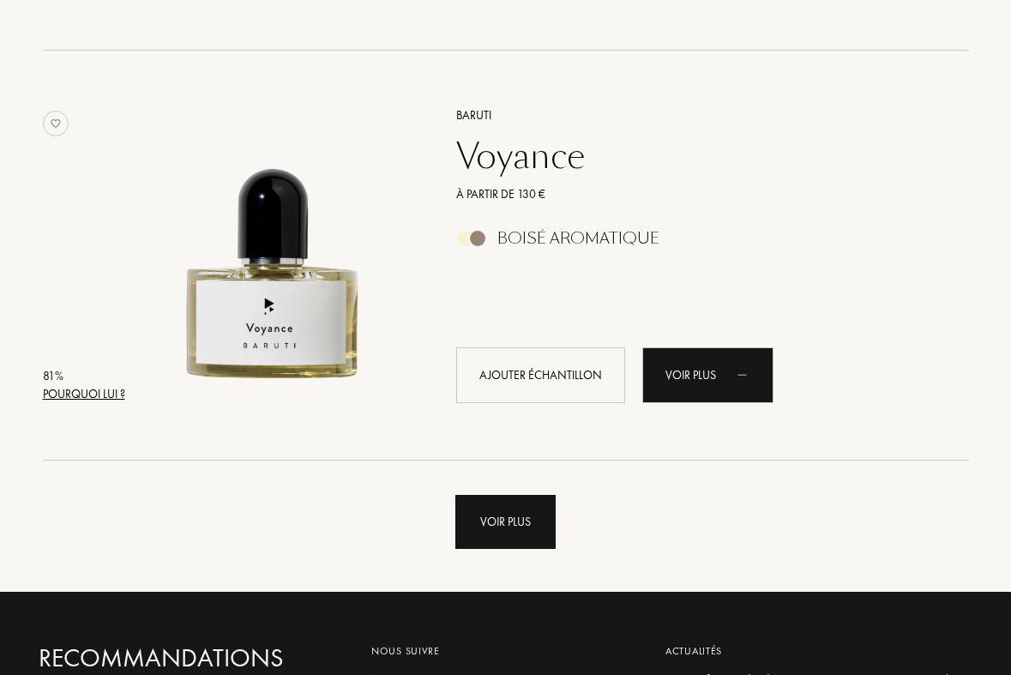
click at [491, 517] on div "Voir plus" at bounding box center [505, 522] width 100 height 54
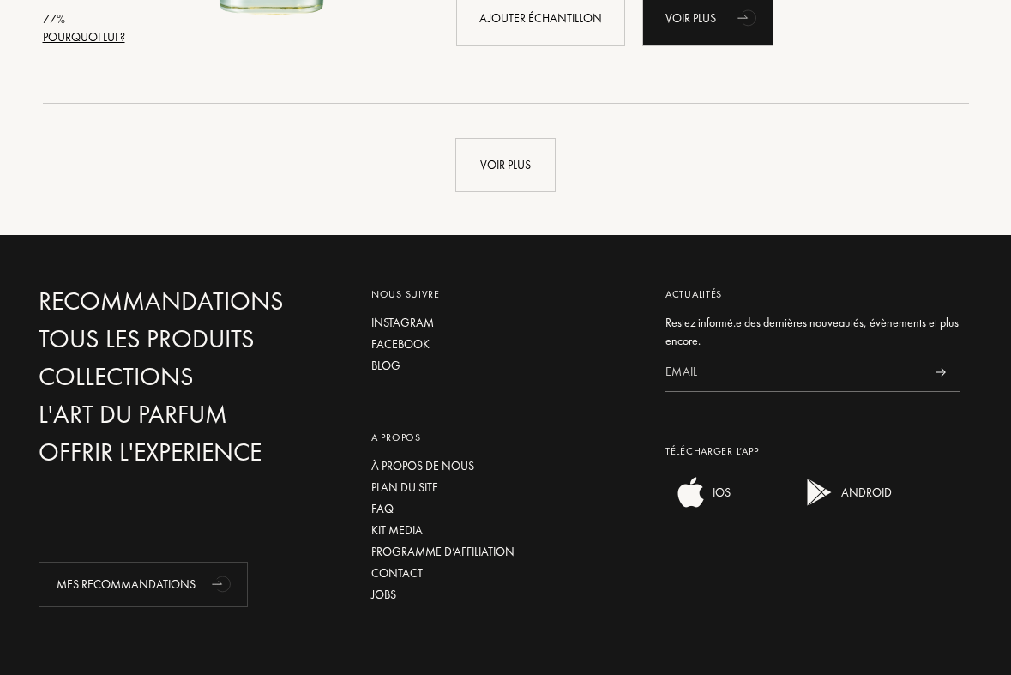
scroll to position [12435, 0]
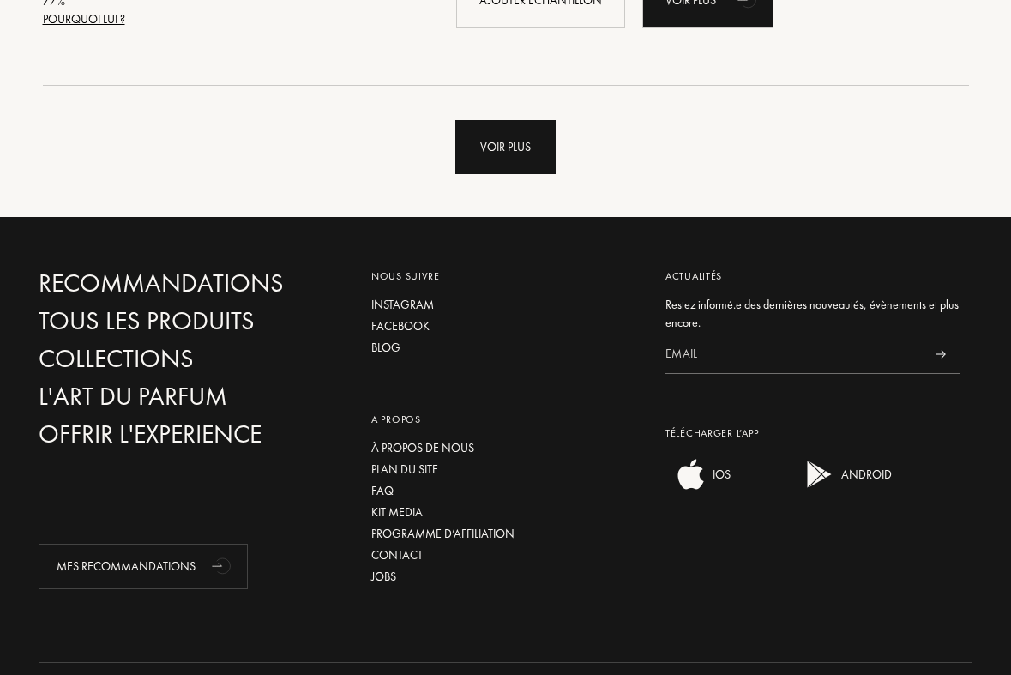
click at [505, 136] on div "Voir plus" at bounding box center [505, 147] width 100 height 54
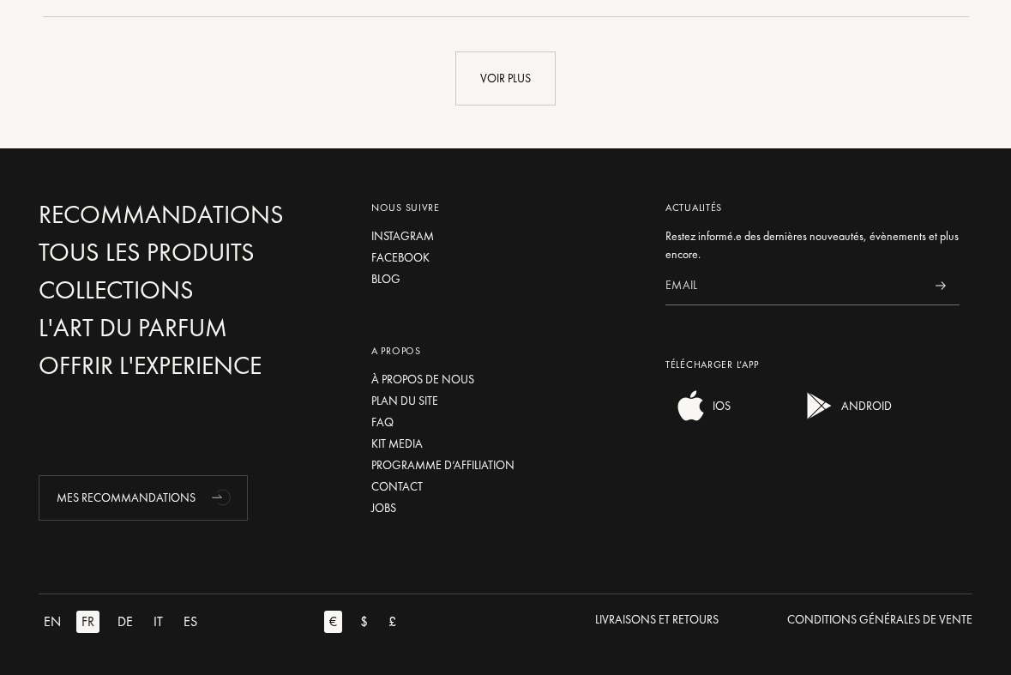
scroll to position [16509, 0]
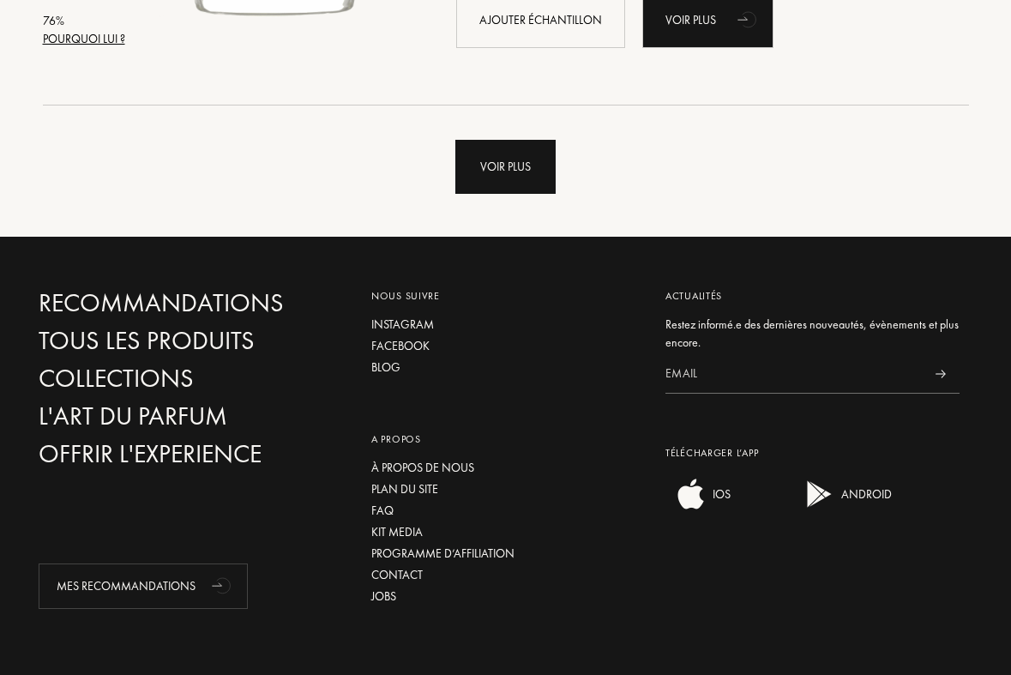
click at [510, 165] on div "Voir plus" at bounding box center [505, 167] width 100 height 54
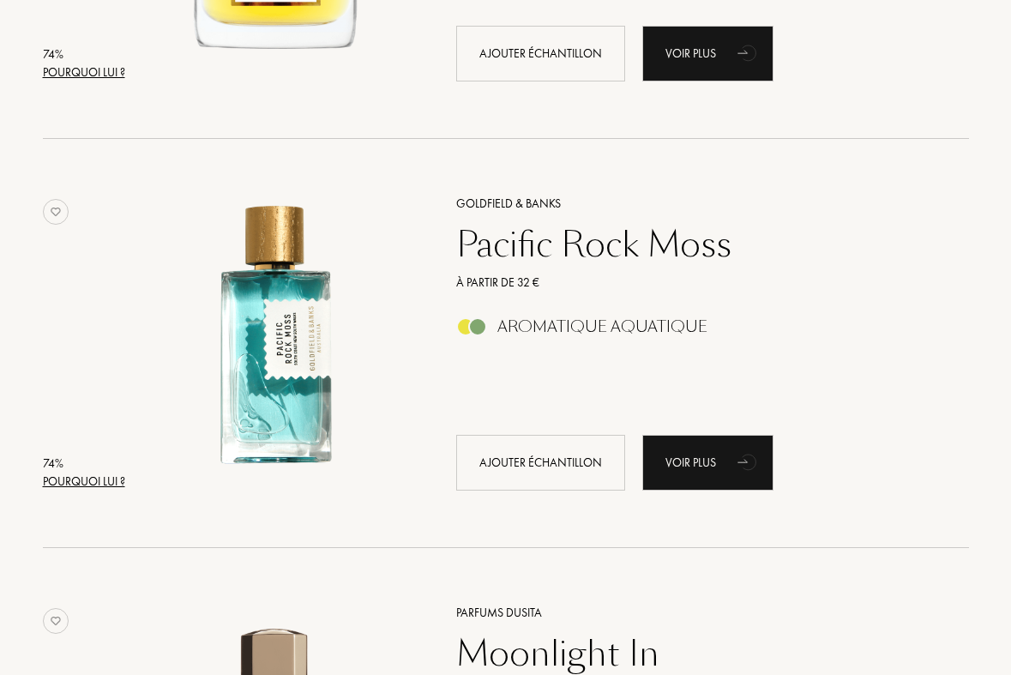
scroll to position [19873, 0]
